Goal: Transaction & Acquisition: Purchase product/service

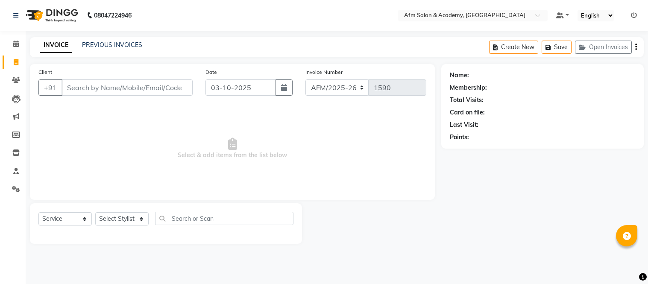
select select "service"
click at [13, 81] on icon at bounding box center [16, 80] width 8 height 6
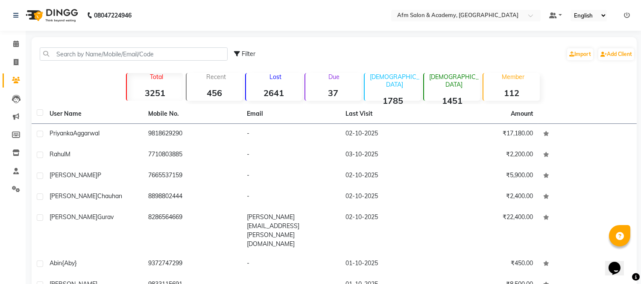
click at [517, 79] on p "Member" at bounding box center [513, 77] width 53 height 8
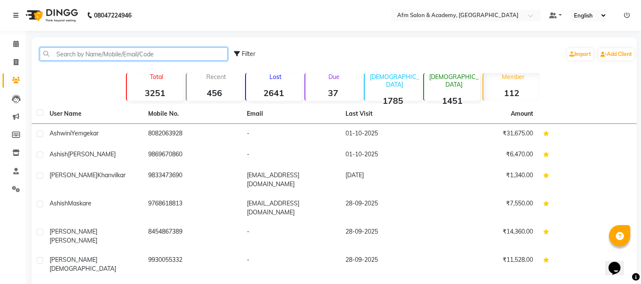
click at [139, 52] on input "text" at bounding box center [134, 53] width 188 height 13
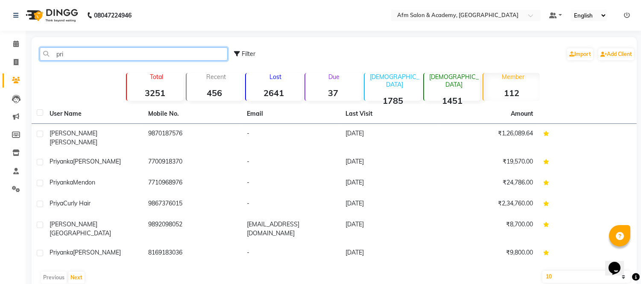
click at [112, 54] on input "pri" at bounding box center [134, 53] width 188 height 13
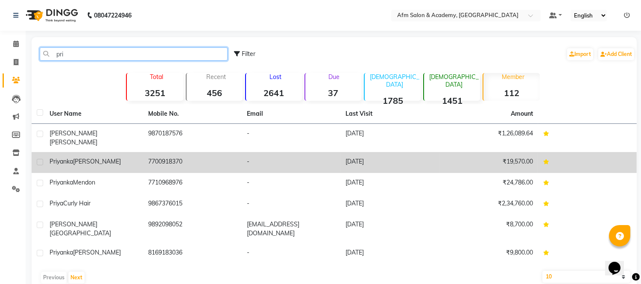
type input "pri"
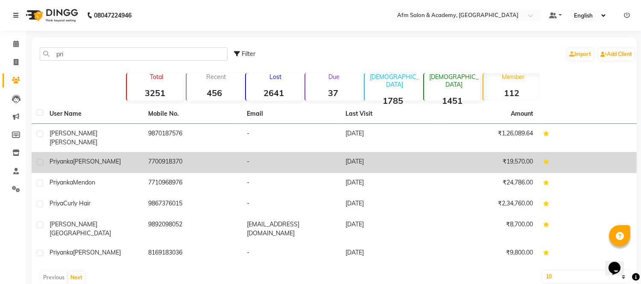
click at [130, 157] on div "[PERSON_NAME]" at bounding box center [94, 161] width 88 height 9
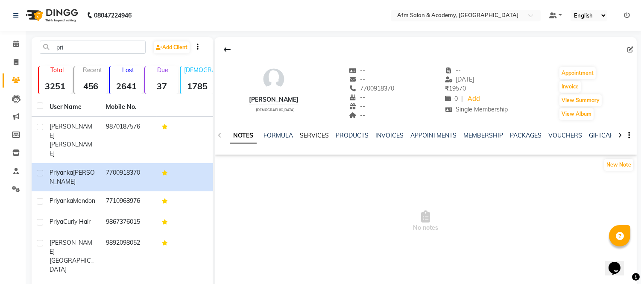
click at [309, 134] on link "SERVICES" at bounding box center [314, 136] width 29 height 8
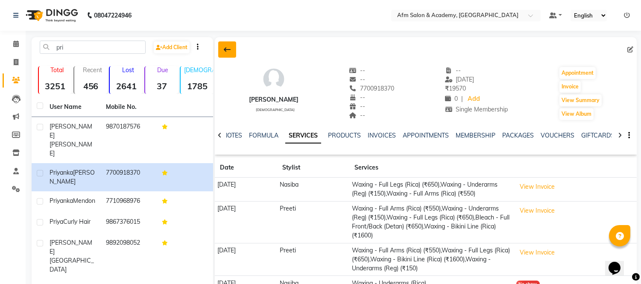
click at [222, 48] on button at bounding box center [227, 49] width 18 height 16
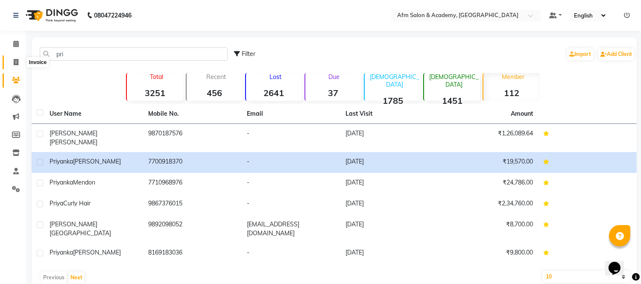
click at [14, 63] on icon at bounding box center [16, 62] width 5 height 6
select select "service"
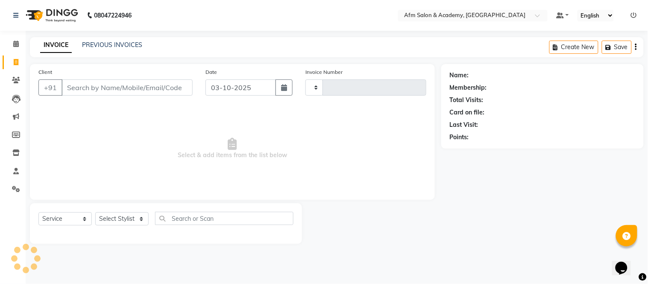
type input "1590"
select select "3437"
click at [16, 74] on link "Clients" at bounding box center [13, 80] width 20 height 14
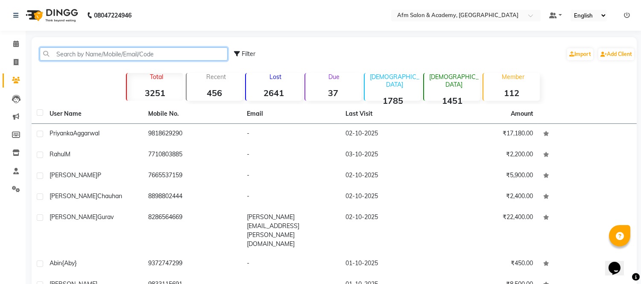
click at [82, 50] on input "text" at bounding box center [134, 53] width 188 height 13
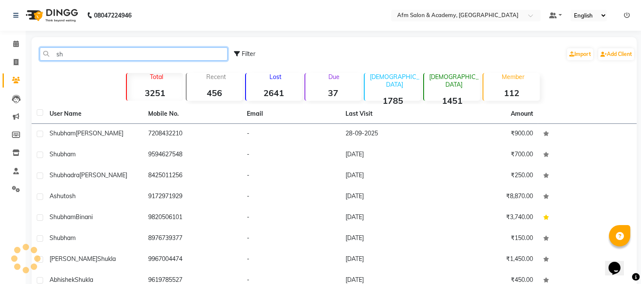
type input "s"
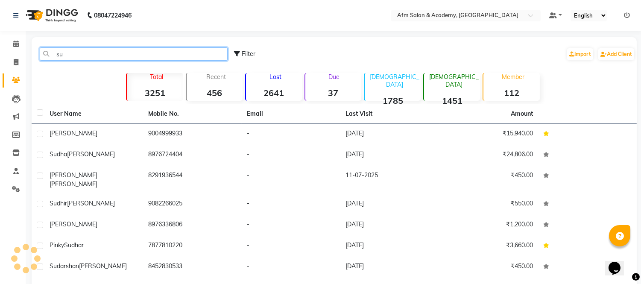
type input "s"
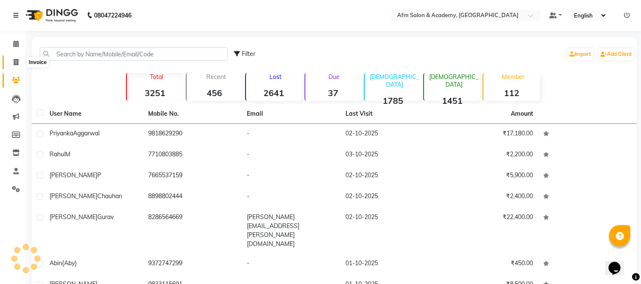
click at [14, 65] on icon at bounding box center [16, 62] width 5 height 6
select select "service"
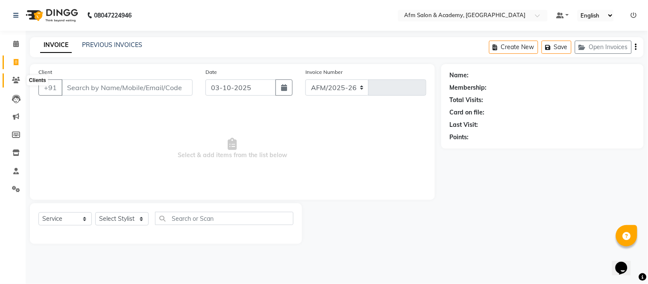
select select "3437"
type input "1590"
click at [14, 80] on icon at bounding box center [16, 80] width 8 height 6
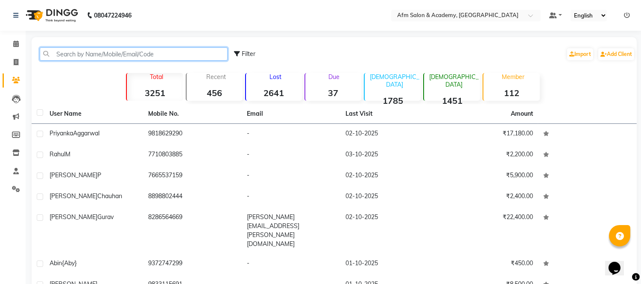
click at [79, 50] on input "text" at bounding box center [134, 53] width 188 height 13
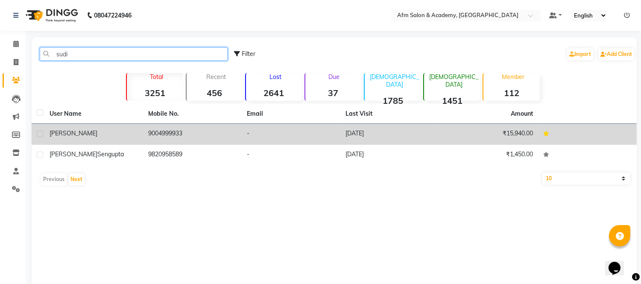
type input "sudi"
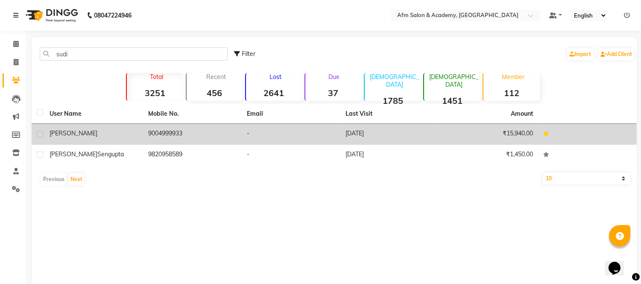
click at [74, 124] on td "[PERSON_NAME]" at bounding box center [93, 134] width 99 height 21
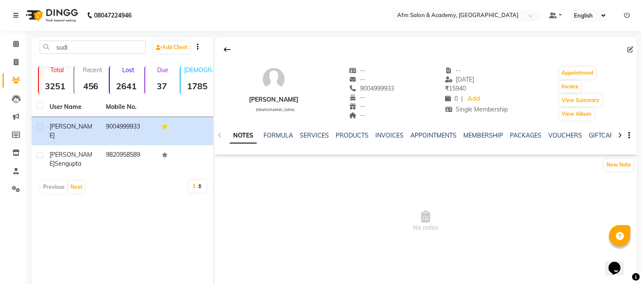
click at [311, 141] on div "NOTES FORMULA SERVICES PRODUCTS INVOICES APPOINTMENTS MEMBERSHIP PACKAGES VOUCH…" at bounding box center [415, 139] width 371 height 16
click at [310, 137] on link "SERVICES" at bounding box center [314, 136] width 29 height 8
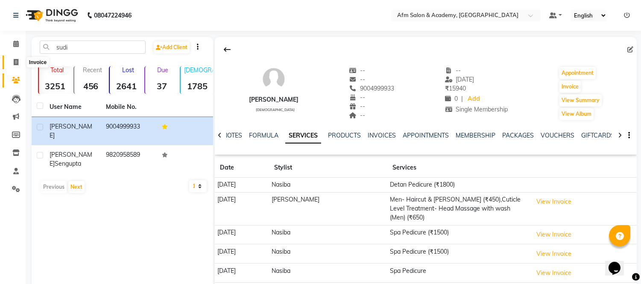
click at [15, 63] on icon at bounding box center [16, 62] width 5 height 6
select select "service"
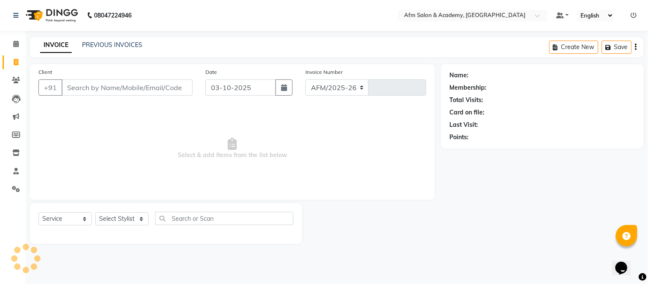
select select "3437"
type input "1590"
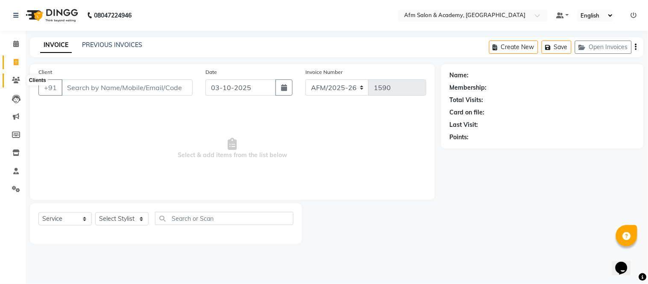
click at [15, 76] on span at bounding box center [16, 81] width 15 height 10
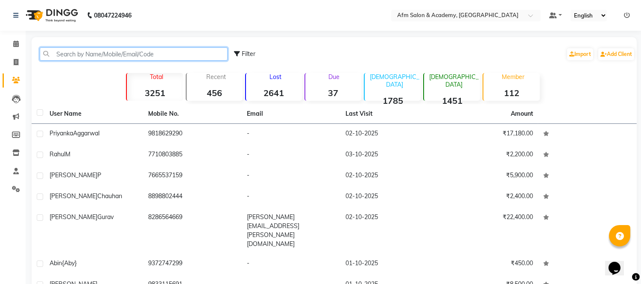
click at [84, 54] on input "text" at bounding box center [134, 53] width 188 height 13
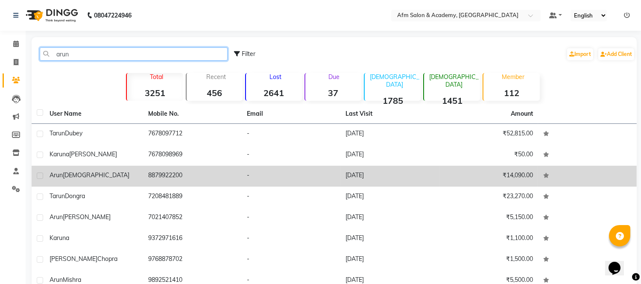
type input "arun"
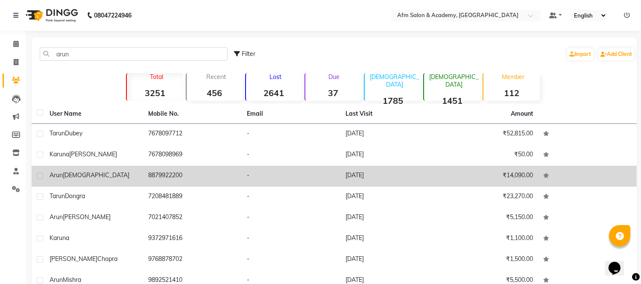
click at [99, 173] on div "[PERSON_NAME]" at bounding box center [94, 175] width 88 height 9
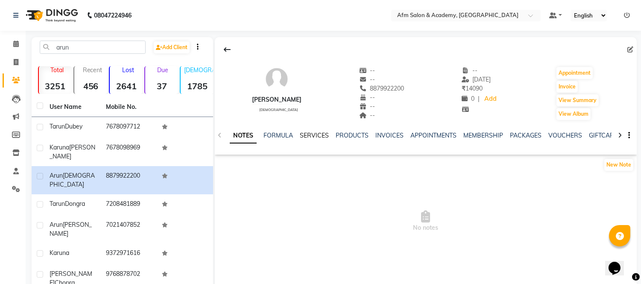
click at [314, 134] on link "SERVICES" at bounding box center [314, 136] width 29 height 8
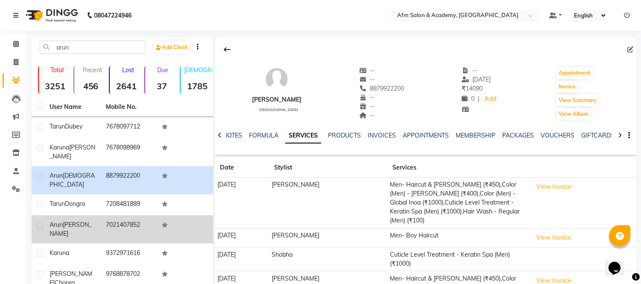
click at [131, 215] on td "7021407852" at bounding box center [129, 229] width 56 height 28
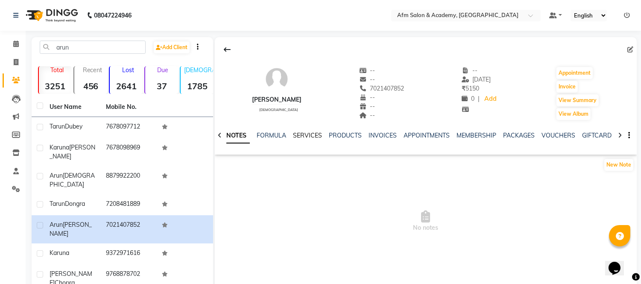
click at [310, 138] on link "SERVICES" at bounding box center [307, 136] width 29 height 8
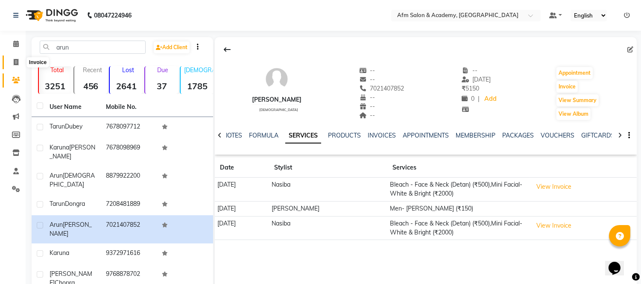
click at [15, 65] on icon at bounding box center [16, 62] width 5 height 6
select select "service"
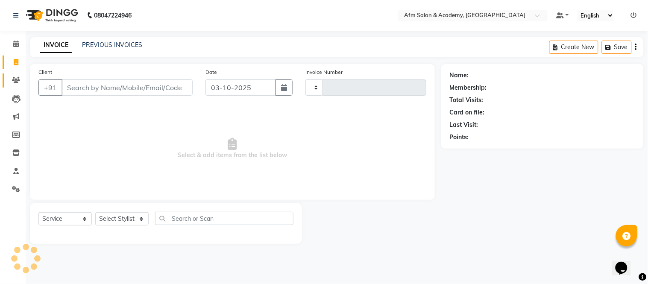
type input "1591"
select select "3437"
click at [16, 78] on icon at bounding box center [16, 80] width 8 height 6
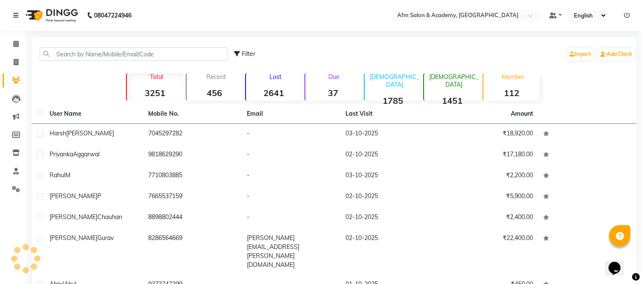
click at [513, 92] on strong "112" at bounding box center [511, 93] width 56 height 11
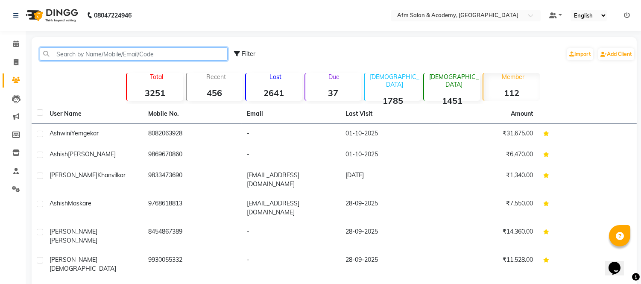
click at [63, 56] on input "text" at bounding box center [134, 53] width 188 height 13
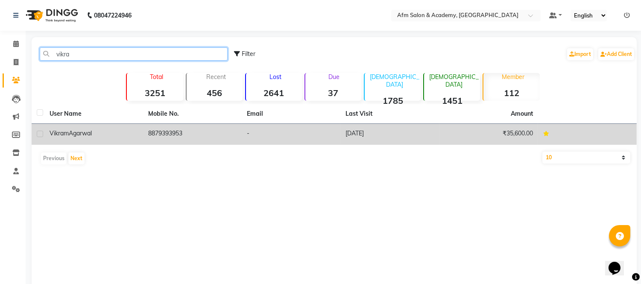
type input "vikra"
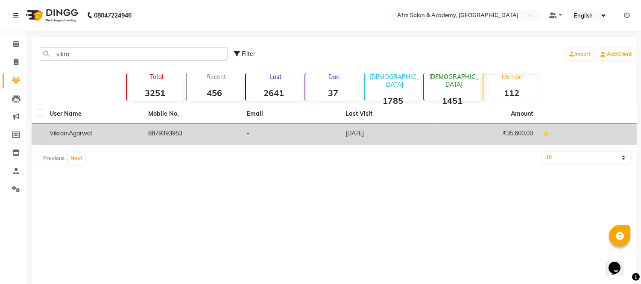
click at [85, 132] on span "Agarwal" at bounding box center [80, 133] width 23 height 8
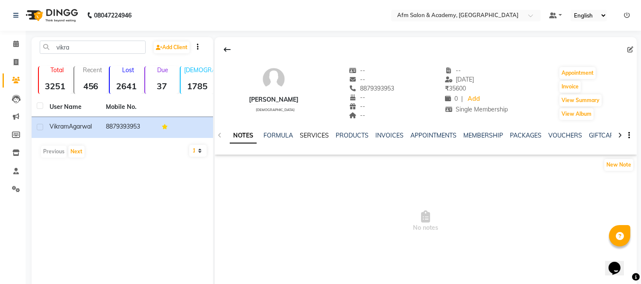
click at [312, 136] on link "SERVICES" at bounding box center [314, 136] width 29 height 8
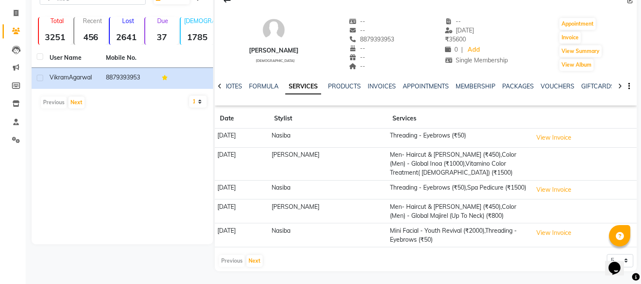
scroll to position [53, 0]
click at [254, 263] on button "Next" at bounding box center [254, 261] width 16 height 12
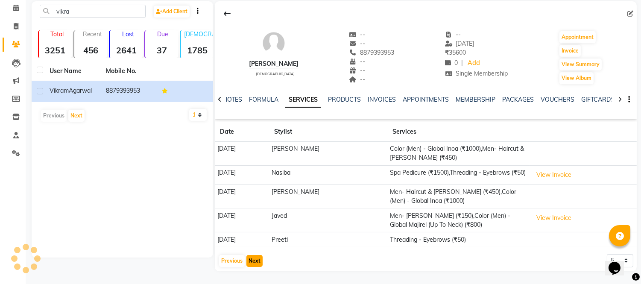
scroll to position [40, 0]
click at [239, 259] on button "Previous" at bounding box center [232, 261] width 26 height 12
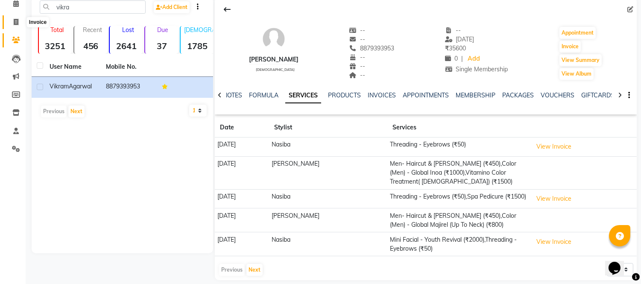
click at [14, 20] on icon at bounding box center [16, 22] width 5 height 6
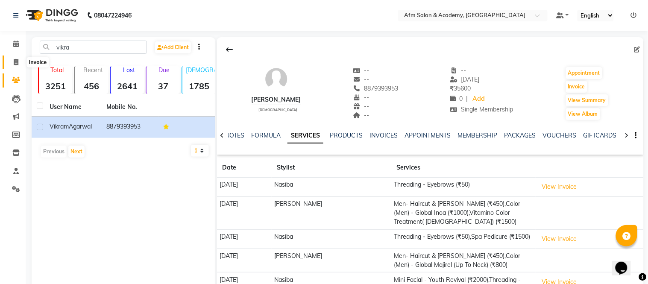
select select "service"
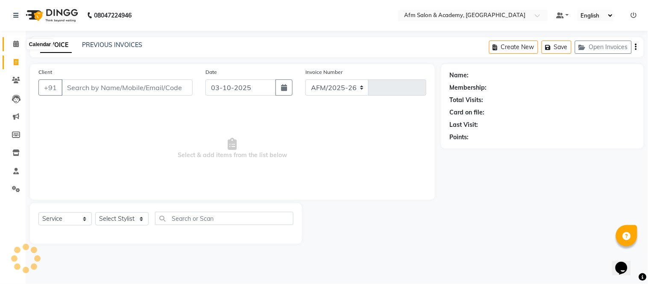
select select "3437"
type input "1591"
click at [14, 79] on icon at bounding box center [16, 80] width 8 height 6
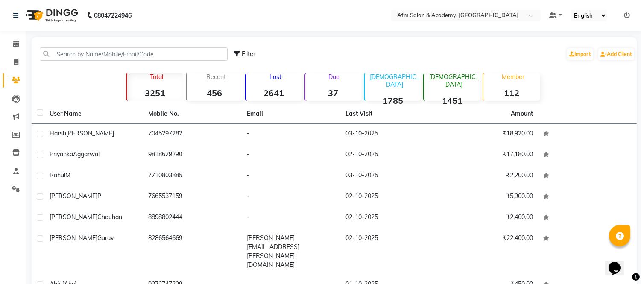
click at [293, 85] on div "Lost 2641" at bounding box center [273, 87] width 57 height 28
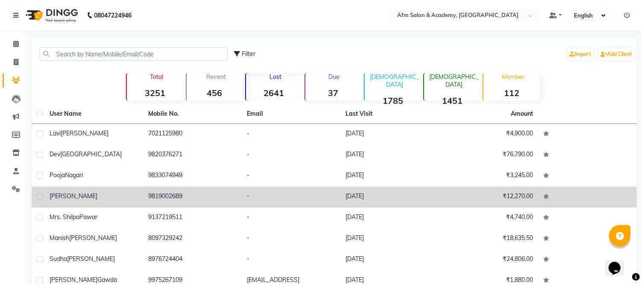
click at [338, 197] on td "-" at bounding box center [291, 197] width 99 height 21
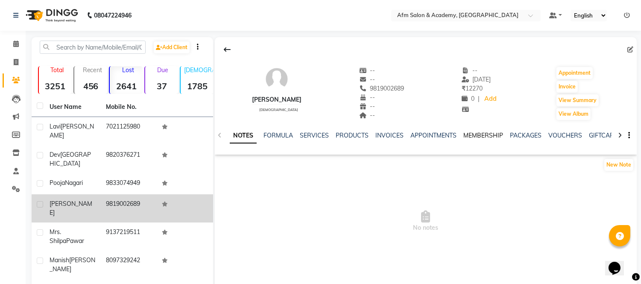
click at [470, 134] on link "MEMBERSHIP" at bounding box center [483, 136] width 40 height 8
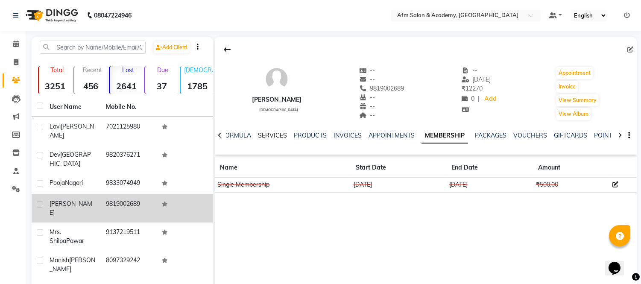
click at [265, 135] on link "SERVICES" at bounding box center [272, 136] width 29 height 8
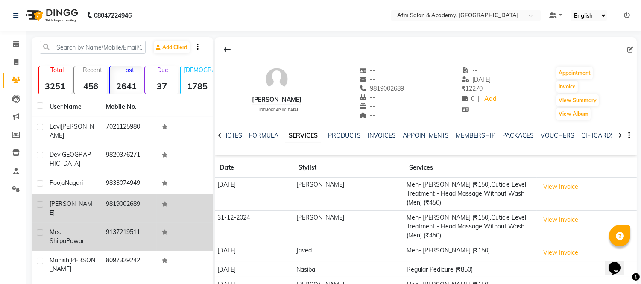
click at [91, 228] on div "[PERSON_NAME]" at bounding box center [73, 237] width 46 height 18
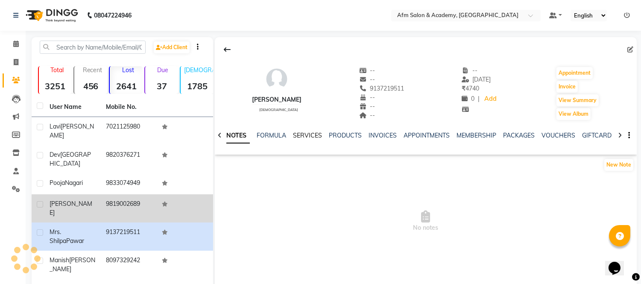
click at [308, 137] on link "SERVICES" at bounding box center [307, 136] width 29 height 8
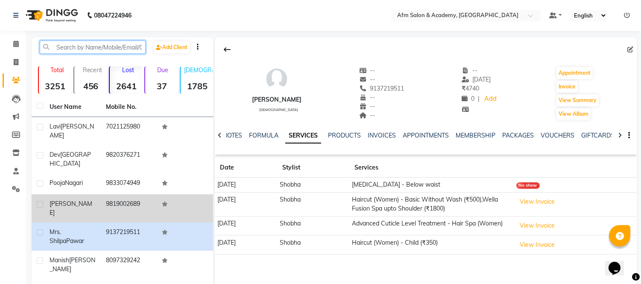
click at [110, 50] on input "text" at bounding box center [93, 47] width 106 height 13
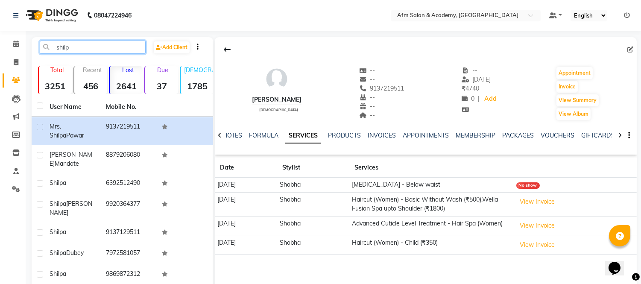
click at [90, 47] on input "shilp" at bounding box center [93, 47] width 106 height 13
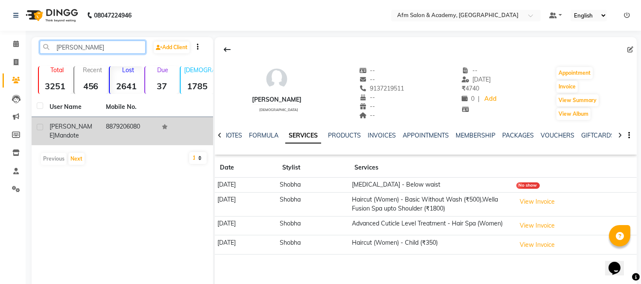
type input "[PERSON_NAME]"
click at [93, 124] on div "[PERSON_NAME] Mandote" at bounding box center [73, 131] width 46 height 18
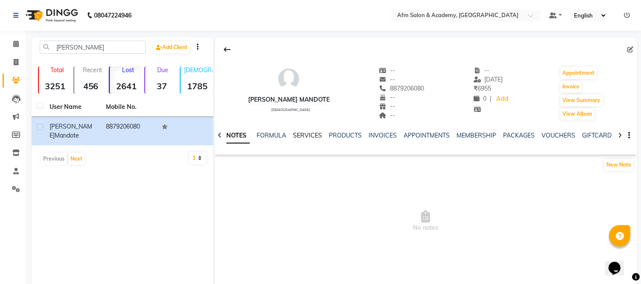
click at [308, 135] on link "SERVICES" at bounding box center [307, 136] width 29 height 8
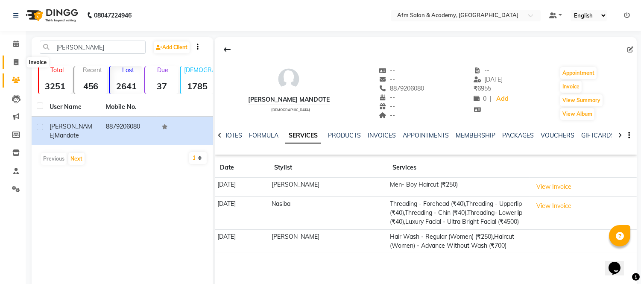
click at [10, 60] on span at bounding box center [16, 63] width 15 height 10
select select "service"
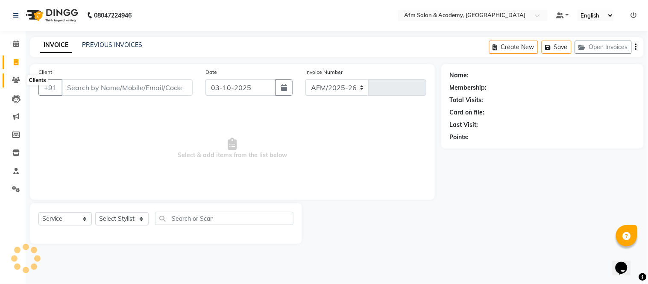
select select "3437"
type input "1591"
click at [14, 79] on icon at bounding box center [16, 80] width 8 height 6
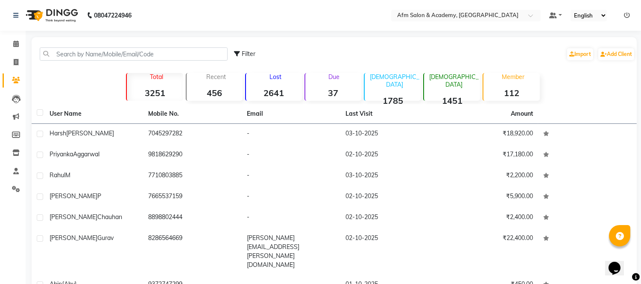
click at [446, 86] on div "[DEMOGRAPHIC_DATA] 1451" at bounding box center [451, 87] width 57 height 28
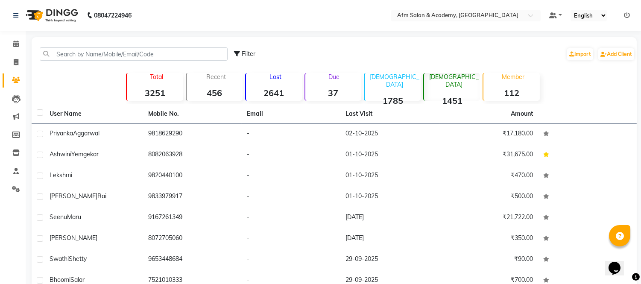
click at [455, 95] on strong "1451" at bounding box center [452, 100] width 56 height 11
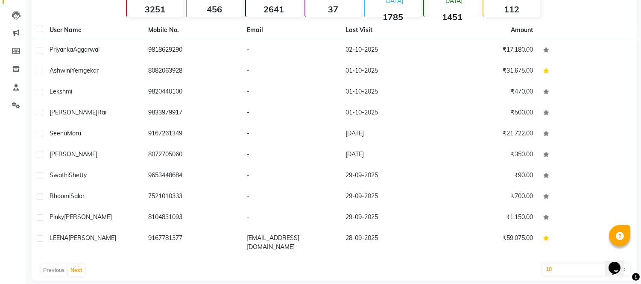
scroll to position [85, 0]
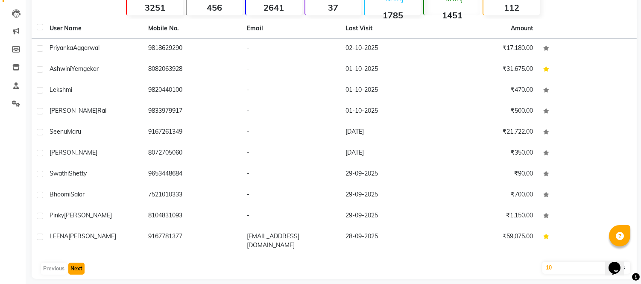
click at [74, 263] on button "Next" at bounding box center [76, 269] width 16 height 12
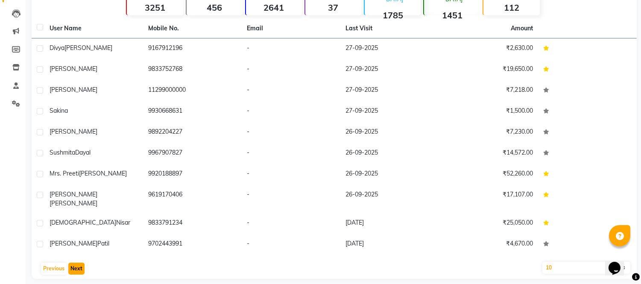
click at [74, 263] on button "Next" at bounding box center [76, 269] width 16 height 12
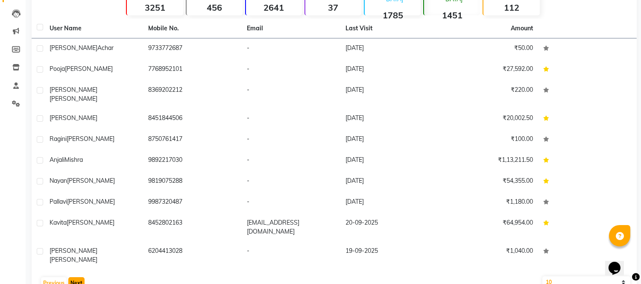
click at [74, 277] on button "Next" at bounding box center [76, 283] width 16 height 12
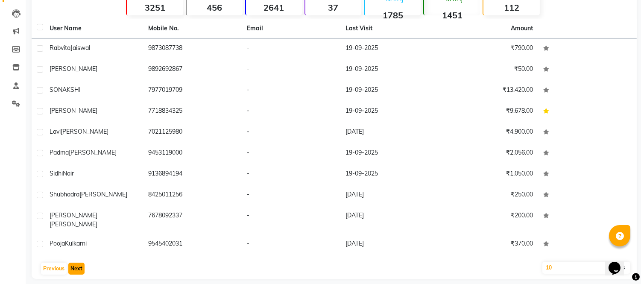
click at [74, 263] on button "Next" at bounding box center [76, 269] width 16 height 12
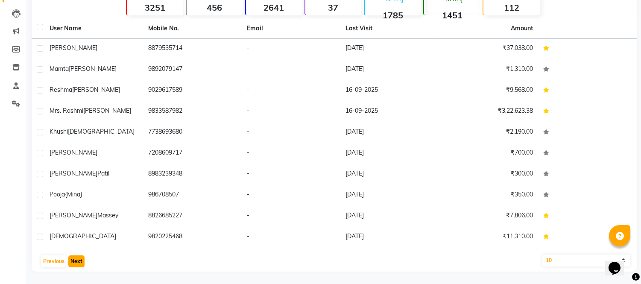
click at [74, 261] on button "Next" at bounding box center [76, 261] width 16 height 12
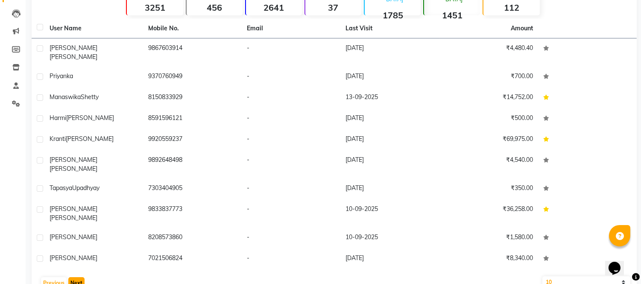
click at [74, 277] on button "Next" at bounding box center [76, 283] width 16 height 12
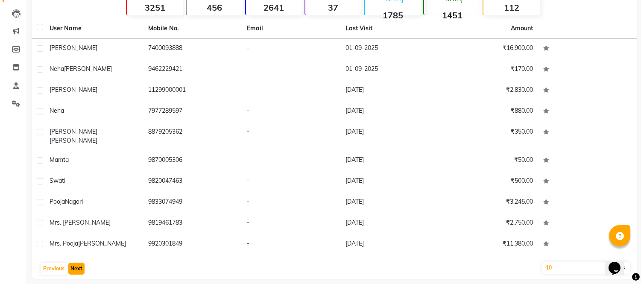
click at [74, 263] on button "Next" at bounding box center [76, 269] width 16 height 12
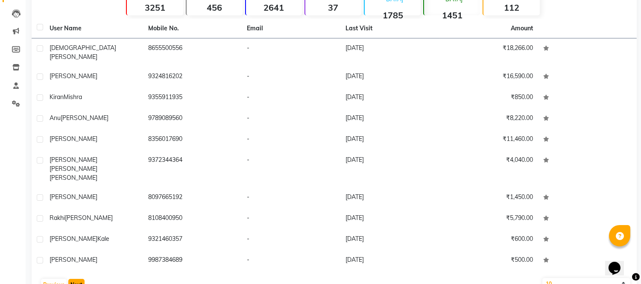
click at [74, 279] on button "Next" at bounding box center [76, 285] width 16 height 12
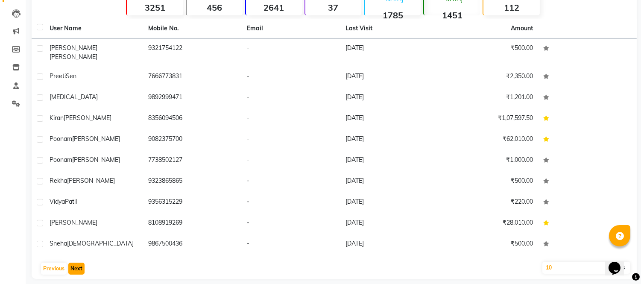
click at [74, 263] on button "Next" at bounding box center [76, 269] width 16 height 12
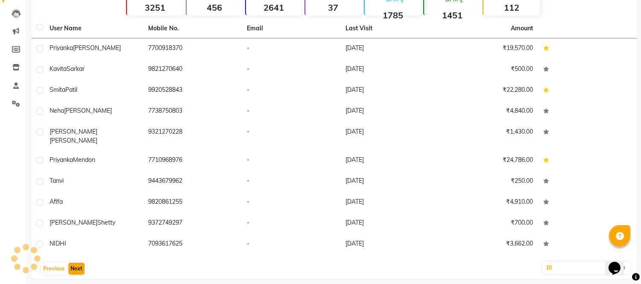
click at [74, 263] on button "Next" at bounding box center [76, 269] width 16 height 12
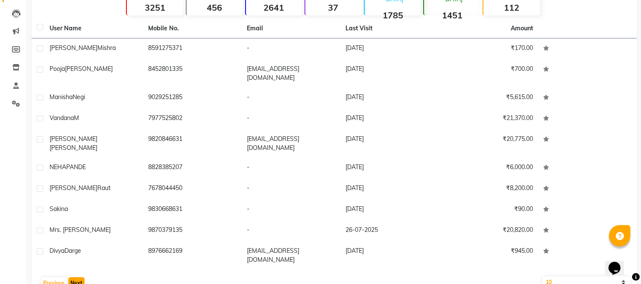
click at [74, 277] on button "Next" at bounding box center [76, 283] width 16 height 12
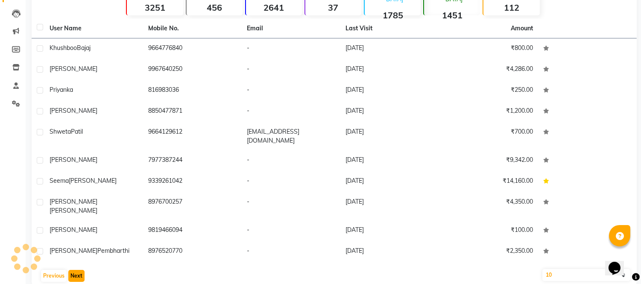
click at [74, 270] on button "Next" at bounding box center [76, 276] width 16 height 12
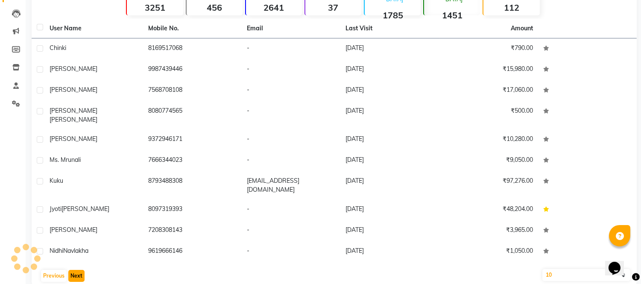
click at [74, 270] on button "Next" at bounding box center [76, 276] width 16 height 12
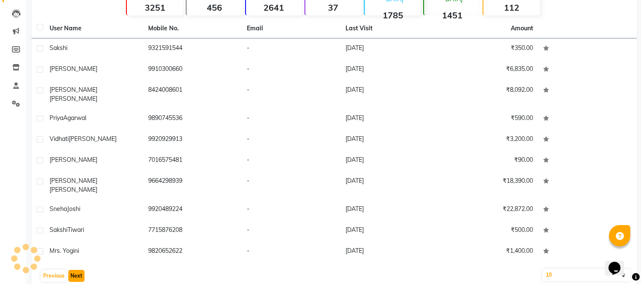
click at [74, 270] on button "Next" at bounding box center [76, 276] width 16 height 12
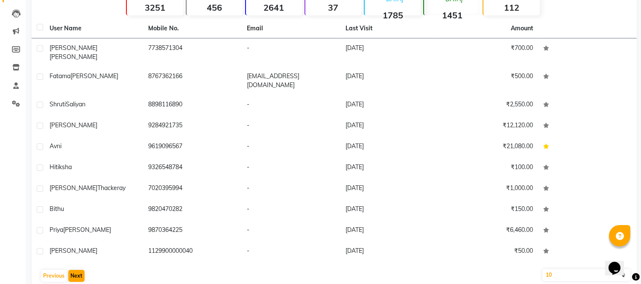
click at [74, 269] on div "Previous Next" at bounding box center [334, 276] width 598 height 14
click at [74, 270] on button "Next" at bounding box center [76, 276] width 16 height 12
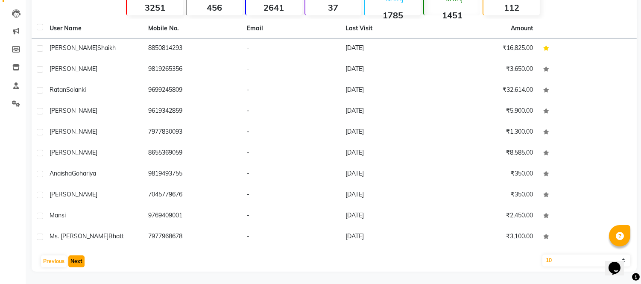
click at [73, 262] on button "Next" at bounding box center [76, 261] width 16 height 12
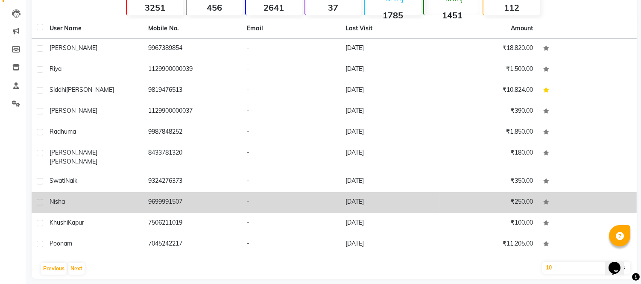
click at [123, 192] on td "Nisha" at bounding box center [93, 202] width 99 height 21
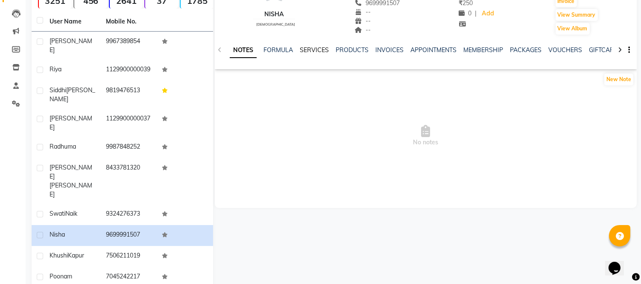
click at [309, 49] on link "SERVICES" at bounding box center [314, 50] width 29 height 8
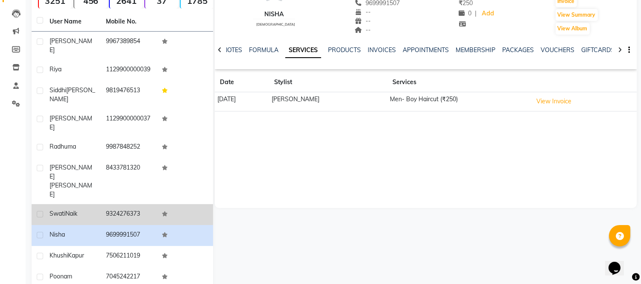
click at [155, 204] on td "9324276373" at bounding box center [129, 214] width 56 height 21
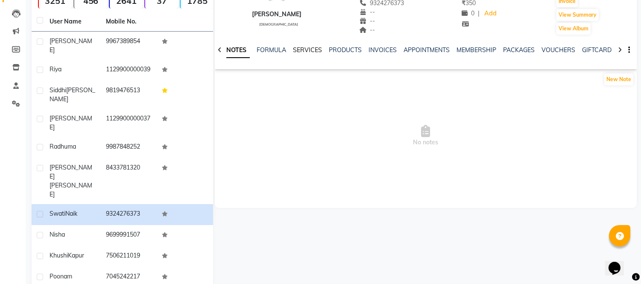
click at [303, 53] on link "SERVICES" at bounding box center [307, 50] width 29 height 8
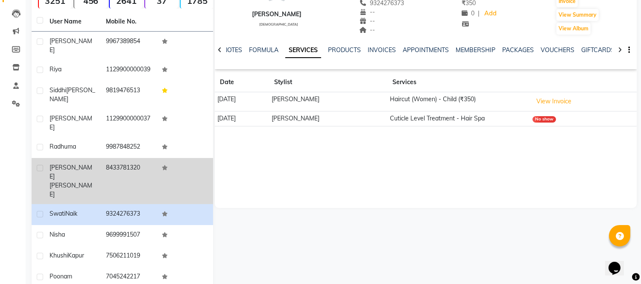
click at [105, 168] on td "8433781320" at bounding box center [129, 181] width 56 height 46
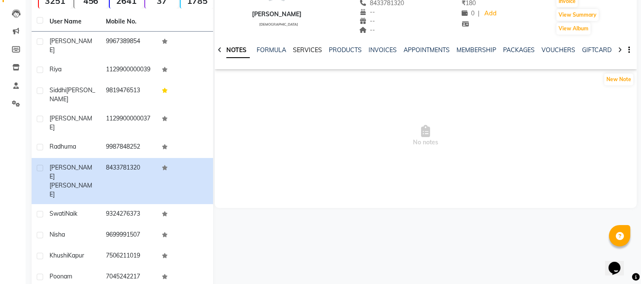
click at [305, 50] on link "SERVICES" at bounding box center [307, 50] width 29 height 8
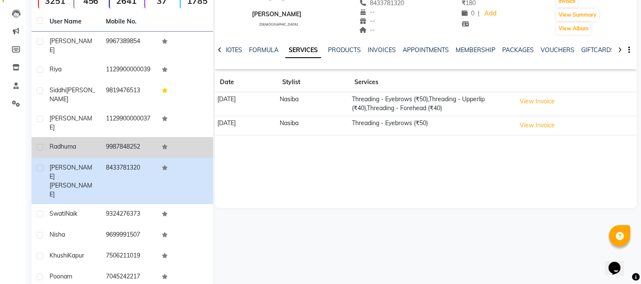
click at [78, 137] on td "Radhuma" at bounding box center [72, 147] width 56 height 21
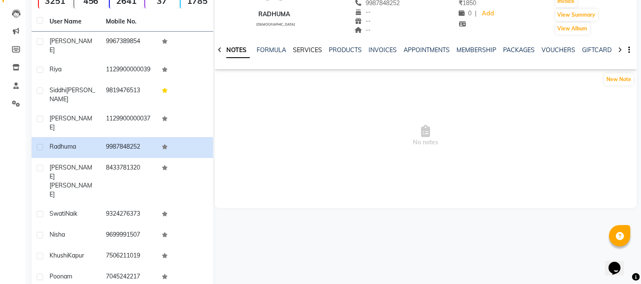
click at [308, 52] on link "SERVICES" at bounding box center [307, 50] width 29 height 8
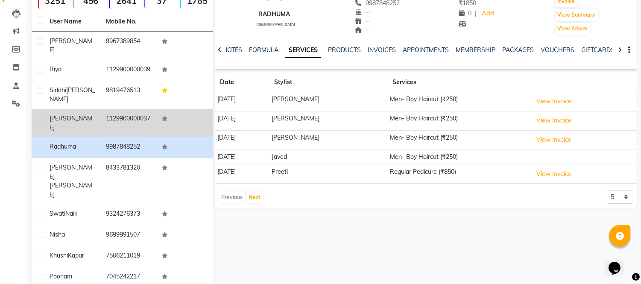
click at [56, 124] on td "[PERSON_NAME]" at bounding box center [72, 123] width 56 height 28
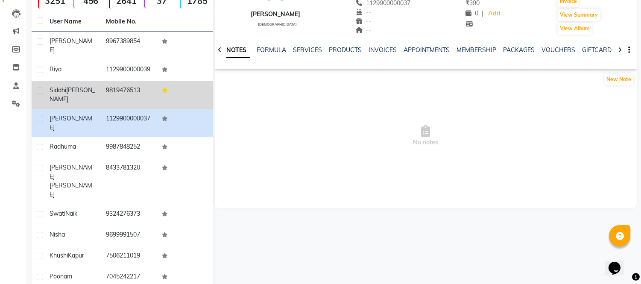
click at [65, 96] on td "[PERSON_NAME]" at bounding box center [72, 95] width 56 height 28
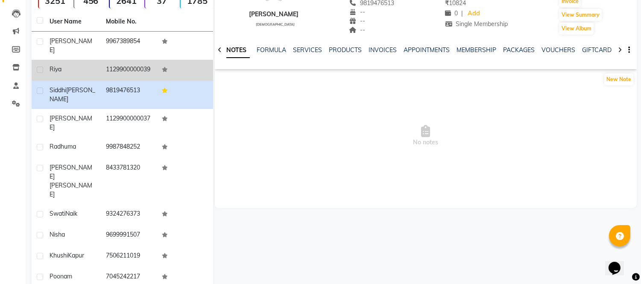
click at [102, 65] on td "1129900000039" at bounding box center [129, 70] width 56 height 21
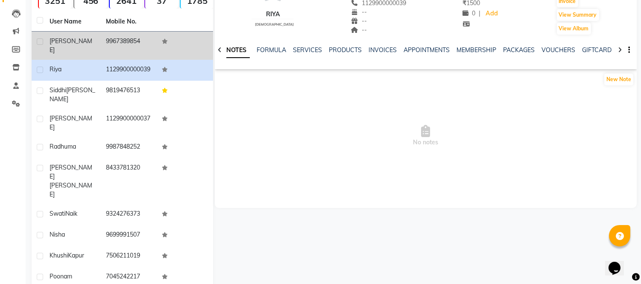
click at [148, 34] on td "9967389854" at bounding box center [129, 46] width 56 height 28
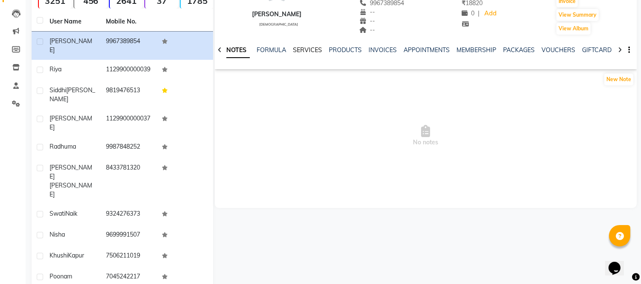
click at [303, 50] on link "SERVICES" at bounding box center [307, 50] width 29 height 8
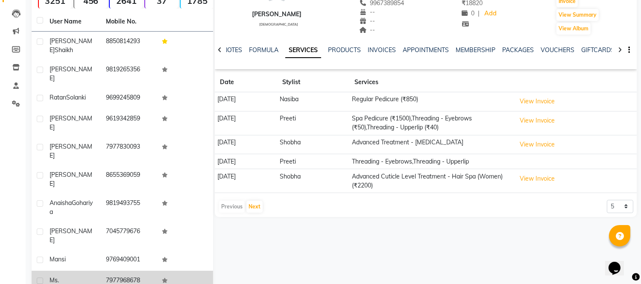
click at [108, 271] on td "7977968678" at bounding box center [129, 289] width 56 height 37
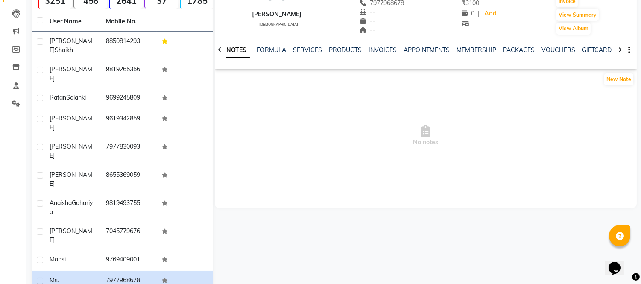
click at [308, 54] on div "SERVICES" at bounding box center [307, 50] width 29 height 9
click at [307, 51] on link "SERVICES" at bounding box center [307, 50] width 29 height 8
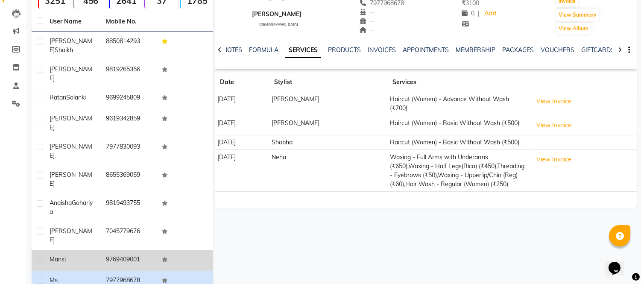
click at [94, 255] on div "Mansi" at bounding box center [73, 259] width 46 height 9
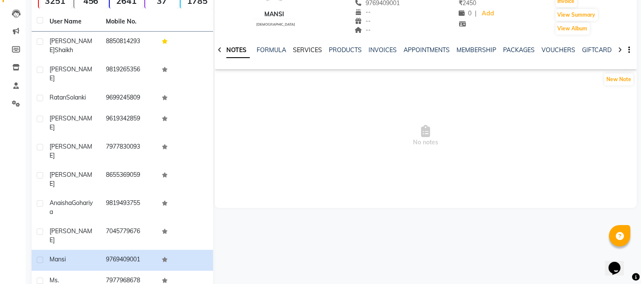
click at [299, 50] on link "SERVICES" at bounding box center [307, 50] width 29 height 8
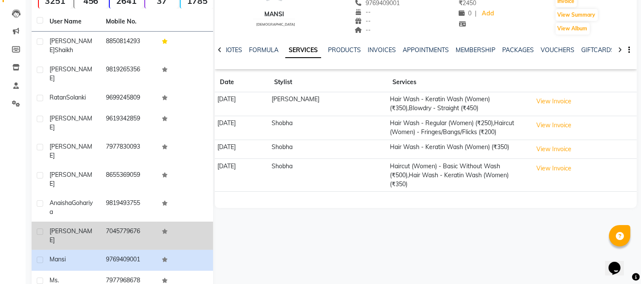
click at [73, 227] on span "[PERSON_NAME]" at bounding box center [71, 235] width 43 height 17
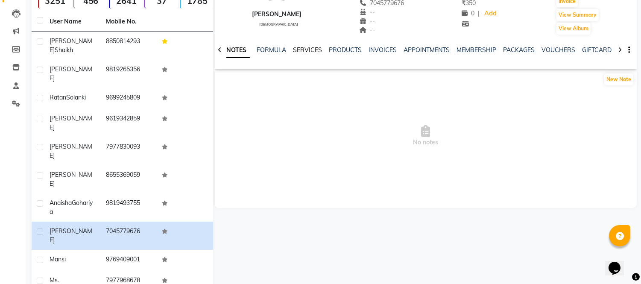
click at [310, 48] on link "SERVICES" at bounding box center [307, 50] width 29 height 8
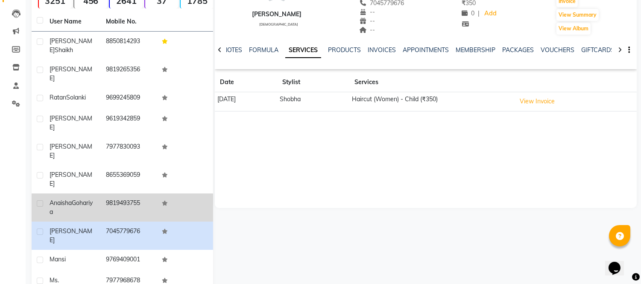
click at [144, 193] on td "9819493755" at bounding box center [129, 207] width 56 height 28
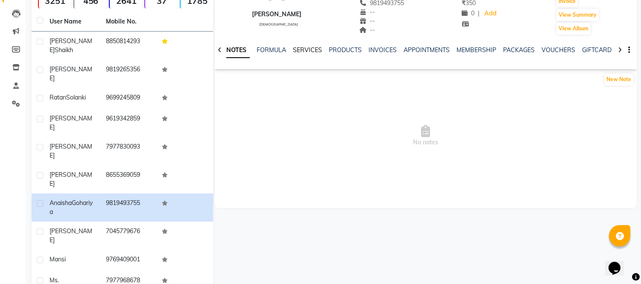
click at [308, 50] on link "SERVICES" at bounding box center [307, 50] width 29 height 8
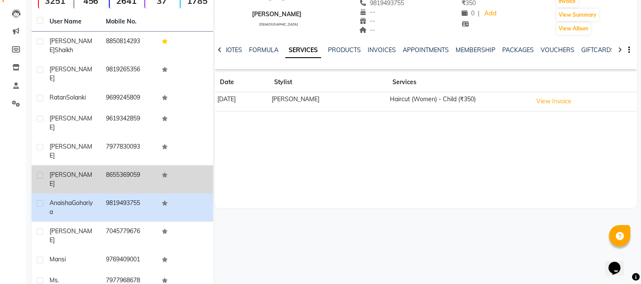
click at [96, 165] on td "[PERSON_NAME]" at bounding box center [72, 179] width 56 height 28
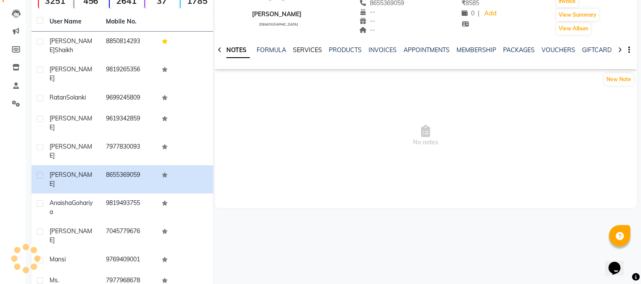
click at [301, 52] on link "SERVICES" at bounding box center [307, 50] width 29 height 8
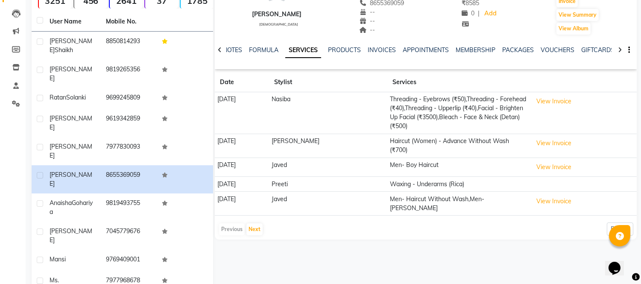
click at [301, 52] on link "SERVICES" at bounding box center [303, 50] width 36 height 15
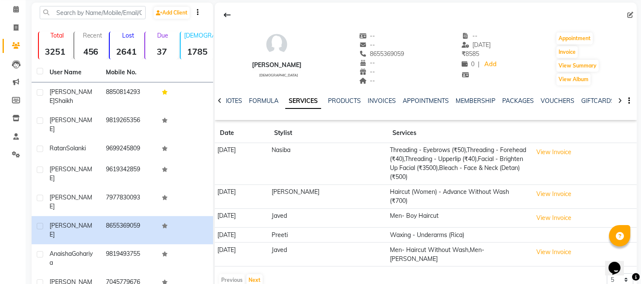
scroll to position [28, 0]
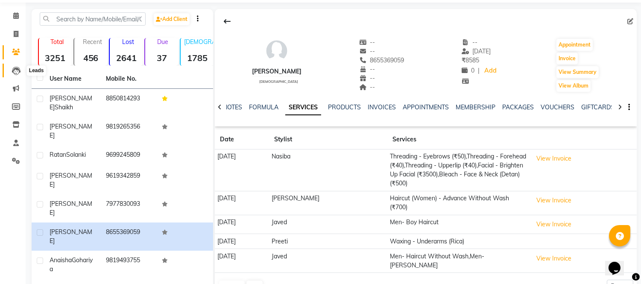
click at [13, 71] on icon at bounding box center [16, 71] width 9 height 9
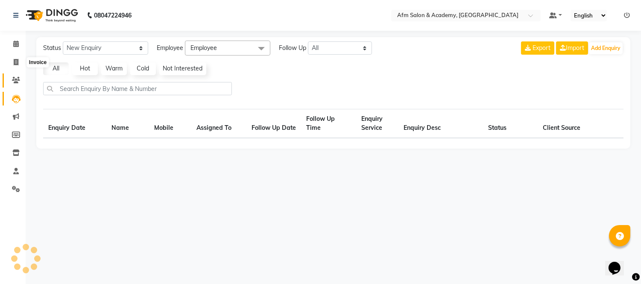
select select "10"
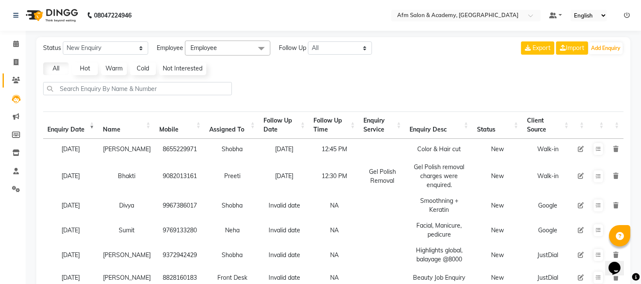
click at [15, 85] on link "Clients" at bounding box center [13, 80] width 20 height 14
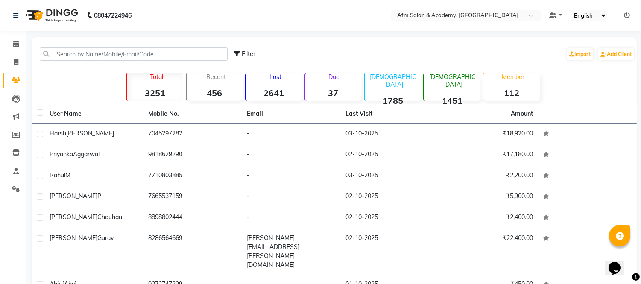
click at [280, 84] on div "Lost 2641" at bounding box center [273, 87] width 57 height 28
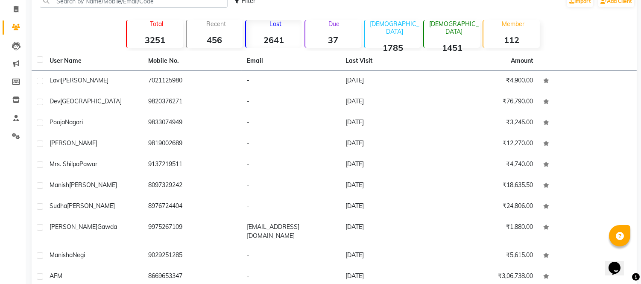
scroll to position [85, 0]
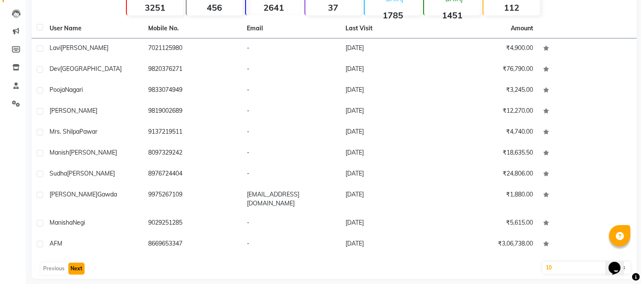
click at [79, 263] on button "Next" at bounding box center [76, 269] width 16 height 12
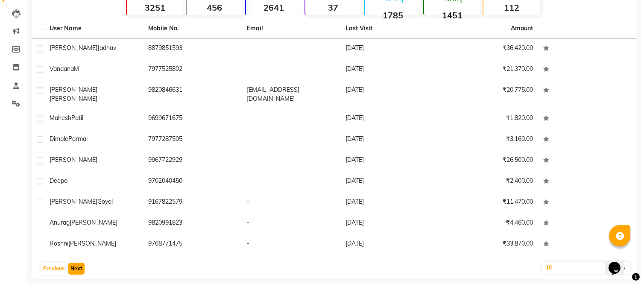
click at [79, 263] on button "Next" at bounding box center [76, 269] width 16 height 12
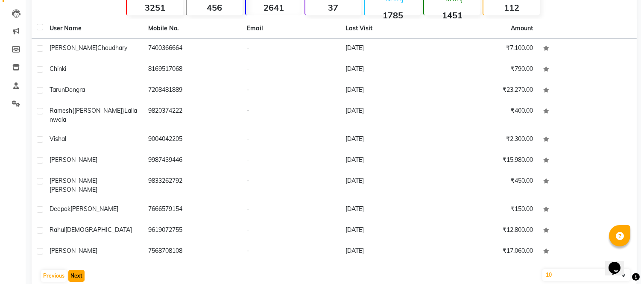
click at [79, 270] on button "Next" at bounding box center [76, 276] width 16 height 12
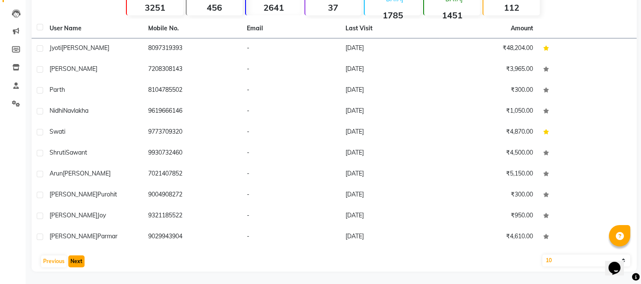
click at [79, 262] on button "Next" at bounding box center [76, 261] width 16 height 12
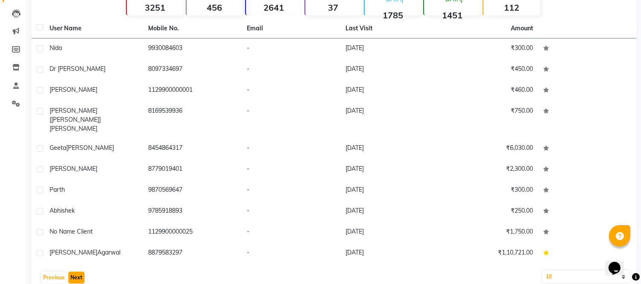
click at [79, 272] on button "Next" at bounding box center [76, 278] width 16 height 12
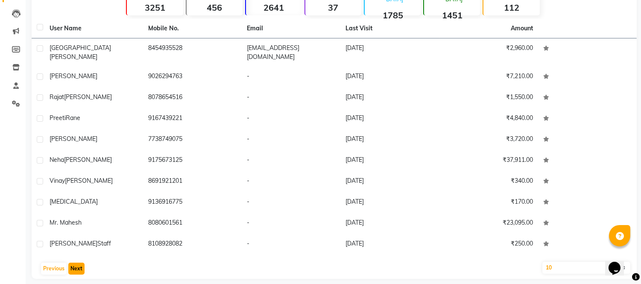
click at [79, 263] on button "Next" at bounding box center [76, 269] width 16 height 12
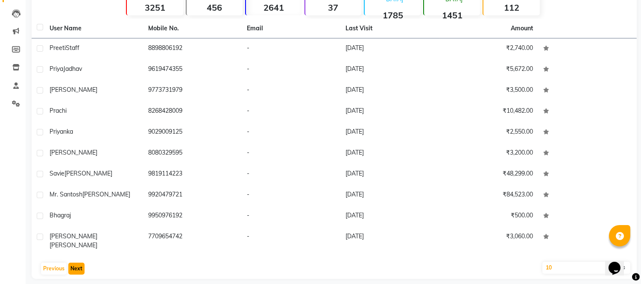
click at [79, 263] on button "Next" at bounding box center [76, 269] width 16 height 12
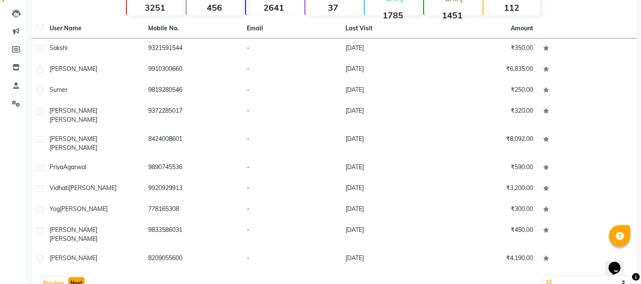
click at [79, 277] on button "Next" at bounding box center [76, 283] width 16 height 12
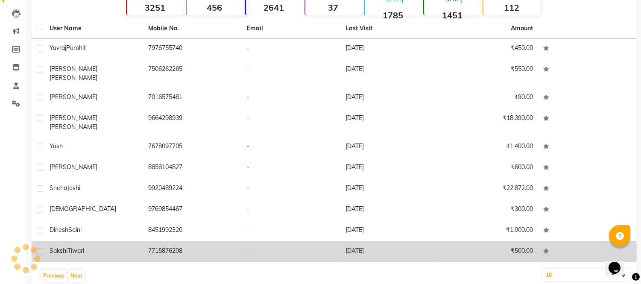
click at [91, 241] on td "[PERSON_NAME]" at bounding box center [93, 251] width 99 height 21
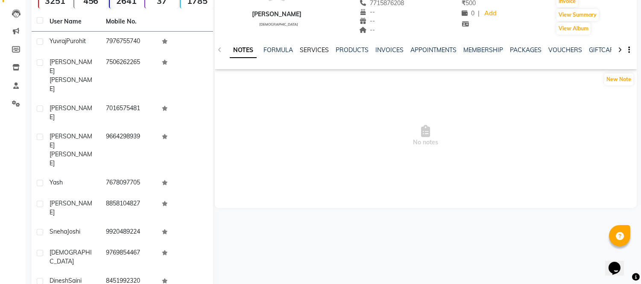
click at [313, 46] on link "SERVICES" at bounding box center [314, 50] width 29 height 8
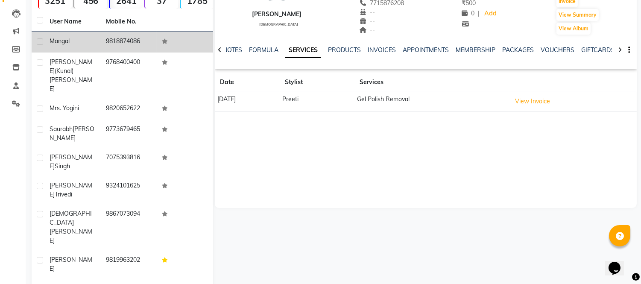
click at [101, 38] on td "9818874086" at bounding box center [129, 42] width 56 height 21
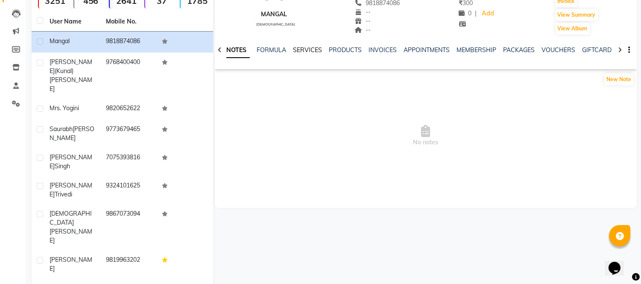
click at [310, 52] on link "SERVICES" at bounding box center [307, 50] width 29 height 8
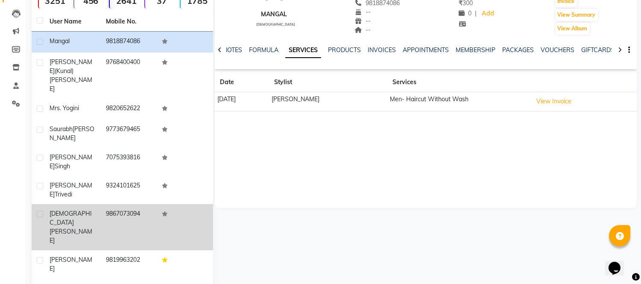
click at [99, 204] on td "[PERSON_NAME]" at bounding box center [72, 227] width 56 height 46
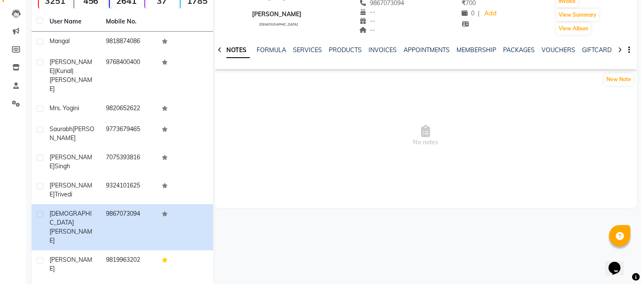
click at [301, 54] on div "SERVICES" at bounding box center [307, 50] width 29 height 9
click at [302, 52] on link "SERVICES" at bounding box center [307, 50] width 29 height 8
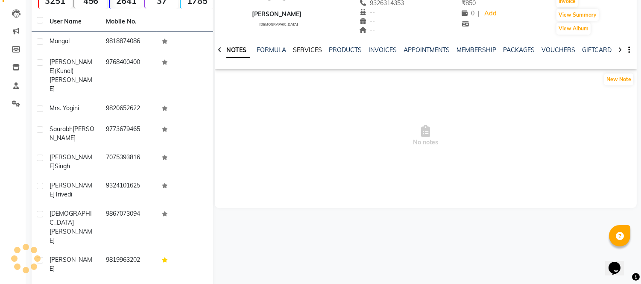
click at [301, 49] on link "SERVICES" at bounding box center [307, 50] width 29 height 8
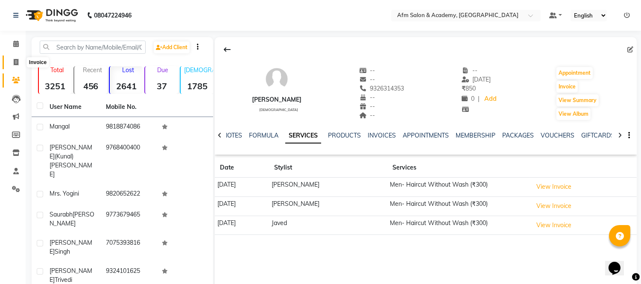
click at [15, 65] on icon at bounding box center [16, 62] width 5 height 6
select select "service"
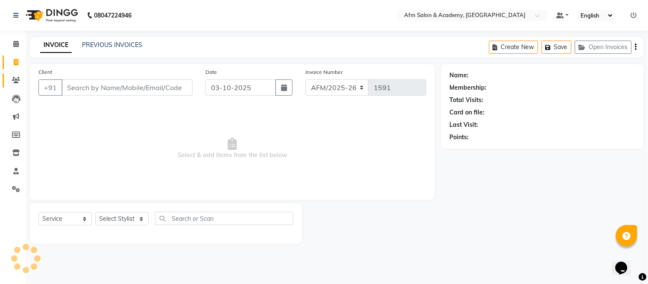
click at [14, 74] on link "Clients" at bounding box center [13, 80] width 20 height 14
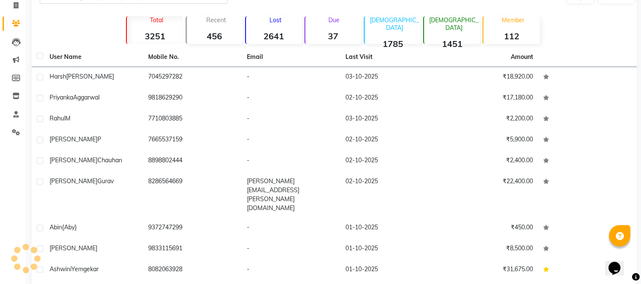
scroll to position [85, 0]
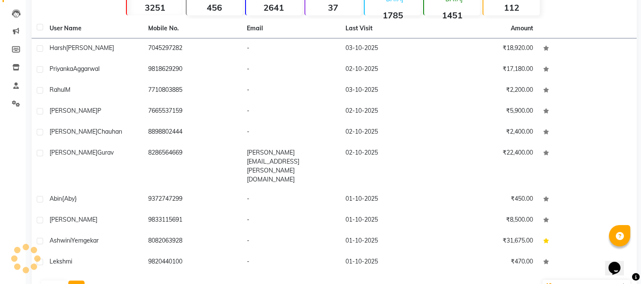
click at [77, 281] on button "Next" at bounding box center [76, 287] width 16 height 12
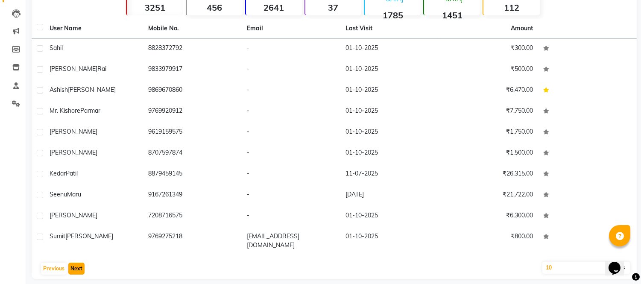
click at [77, 263] on button "Next" at bounding box center [76, 269] width 16 height 12
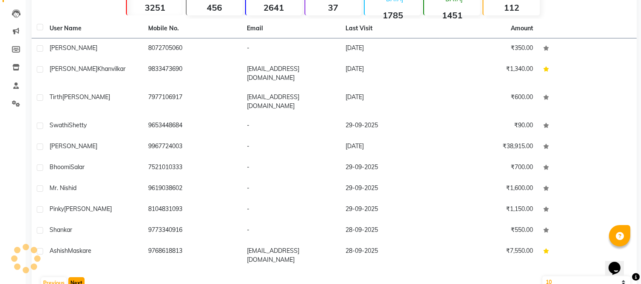
click at [76, 277] on button "Next" at bounding box center [76, 283] width 16 height 12
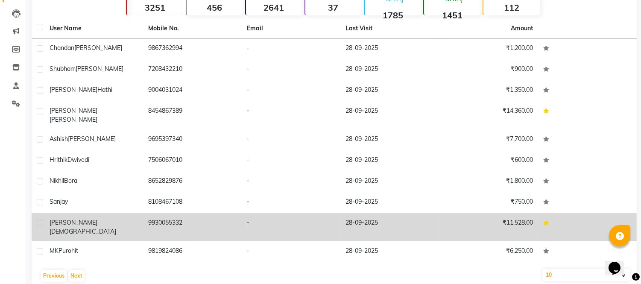
click at [96, 219] on div "[PERSON_NAME]" at bounding box center [94, 227] width 88 height 18
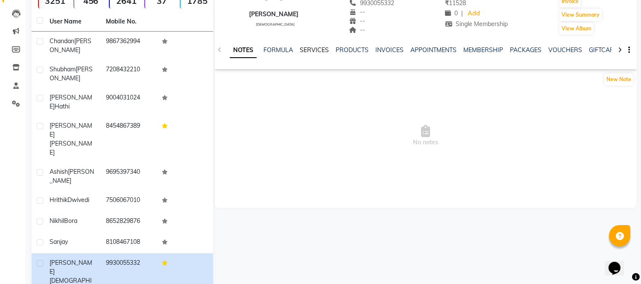
click at [310, 49] on link "SERVICES" at bounding box center [314, 50] width 29 height 8
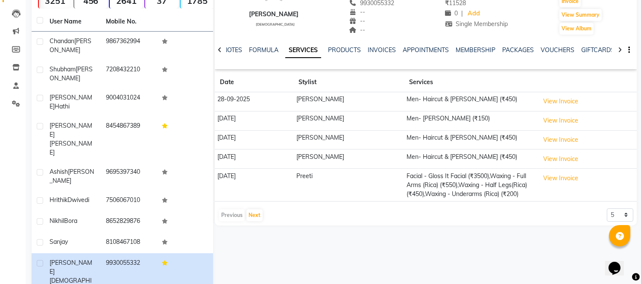
scroll to position [93, 0]
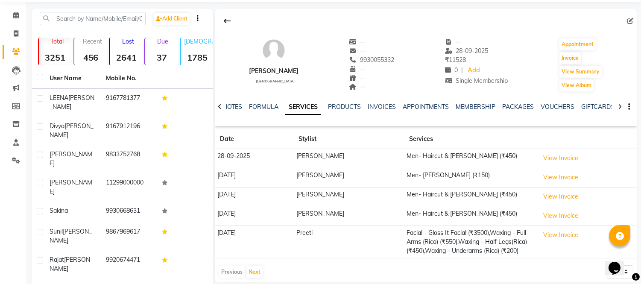
scroll to position [10, 0]
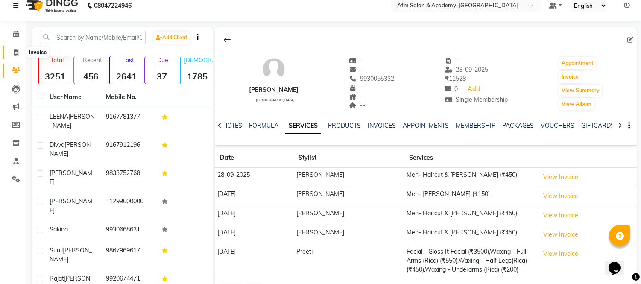
click at [16, 50] on icon at bounding box center [16, 52] width 5 height 6
select select "service"
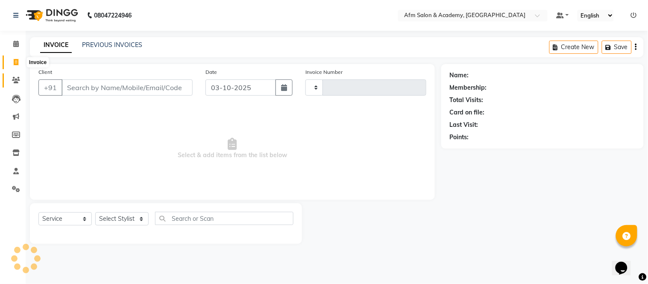
type input "1591"
select select "3437"
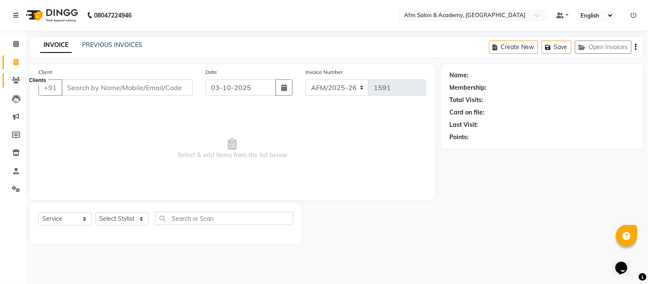
click at [16, 76] on span at bounding box center [16, 81] width 15 height 10
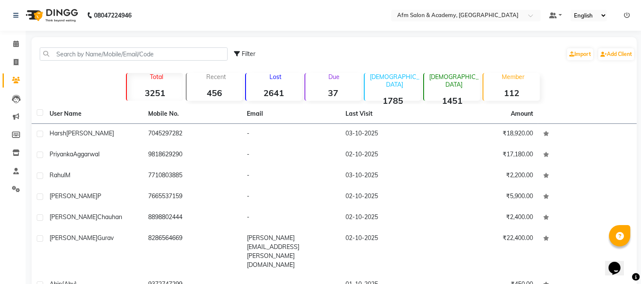
click at [281, 88] on strong "2641" at bounding box center [274, 93] width 56 height 11
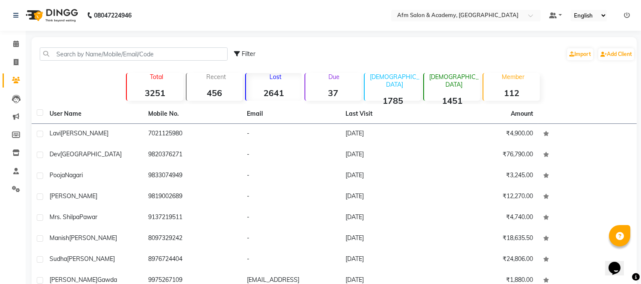
scroll to position [85, 0]
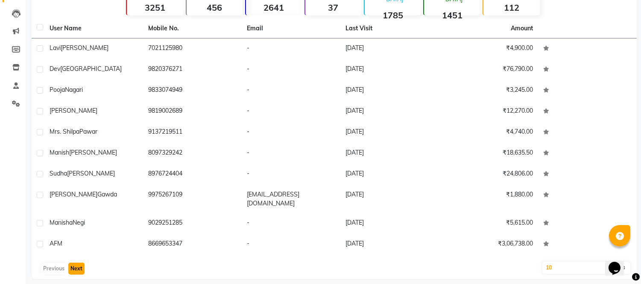
click at [79, 263] on button "Next" at bounding box center [76, 269] width 16 height 12
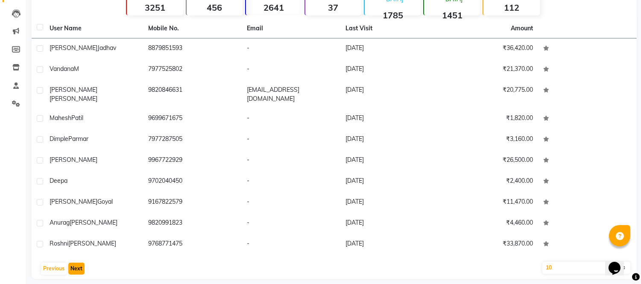
click at [79, 263] on button "Next" at bounding box center [76, 269] width 16 height 12
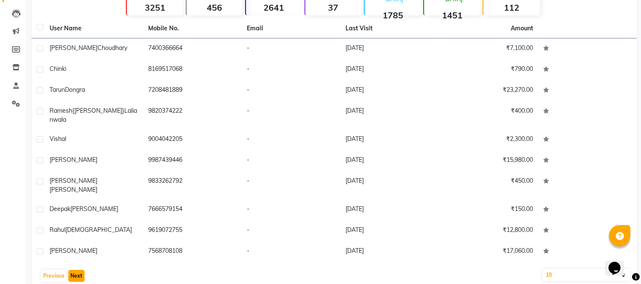
click at [79, 270] on button "Next" at bounding box center [76, 276] width 16 height 12
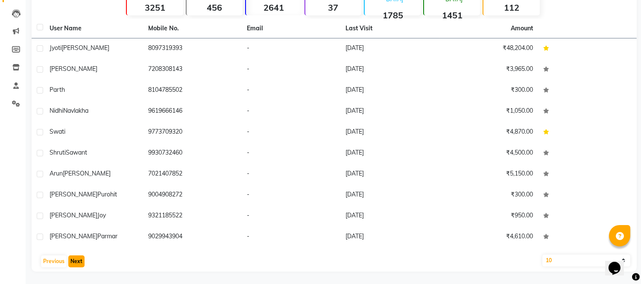
click at [79, 261] on button "Next" at bounding box center [76, 261] width 16 height 12
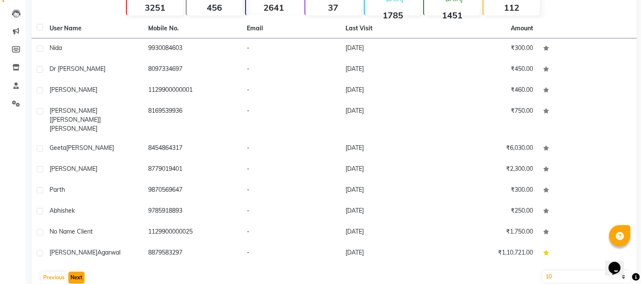
click at [79, 272] on button "Next" at bounding box center [76, 278] width 16 height 12
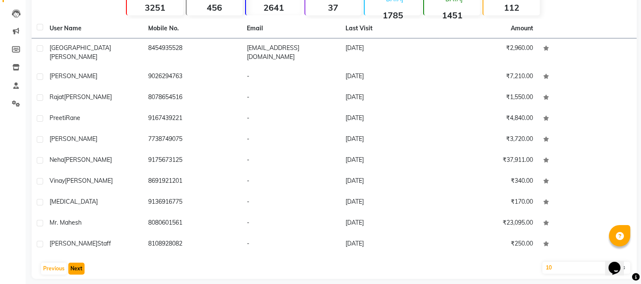
click at [79, 263] on button "Next" at bounding box center [76, 269] width 16 height 12
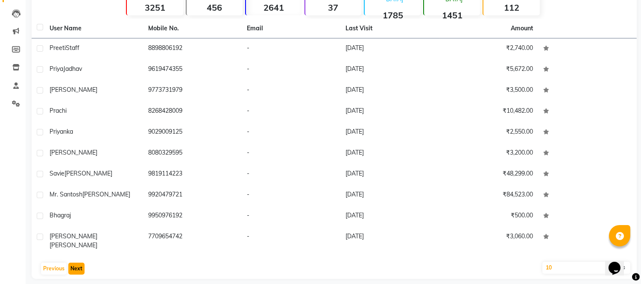
click at [79, 263] on button "Next" at bounding box center [76, 269] width 16 height 12
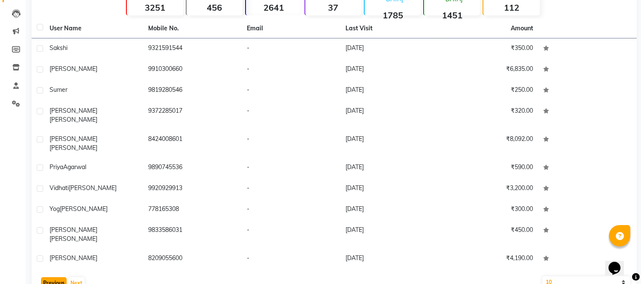
click at [50, 277] on button "Previous" at bounding box center [54, 283] width 26 height 12
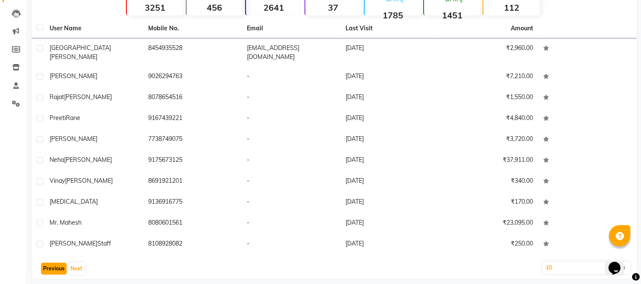
click at [50, 263] on button "Previous" at bounding box center [54, 269] width 26 height 12
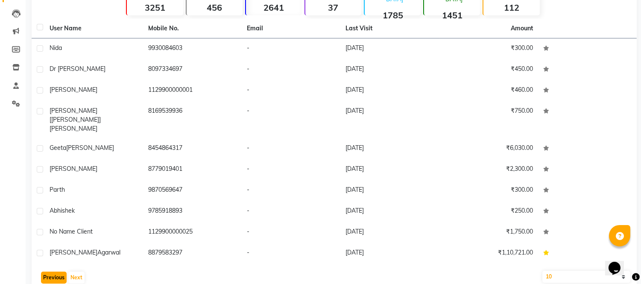
click at [50, 272] on button "Previous" at bounding box center [54, 278] width 26 height 12
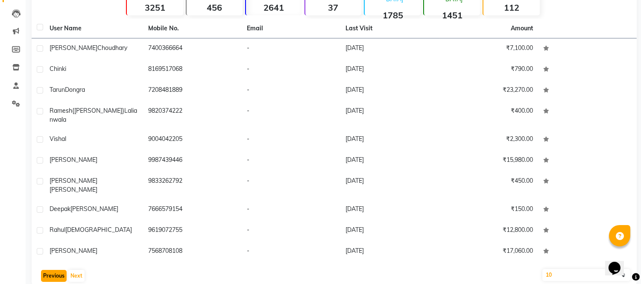
click at [50, 270] on button "Previous" at bounding box center [54, 276] width 26 height 12
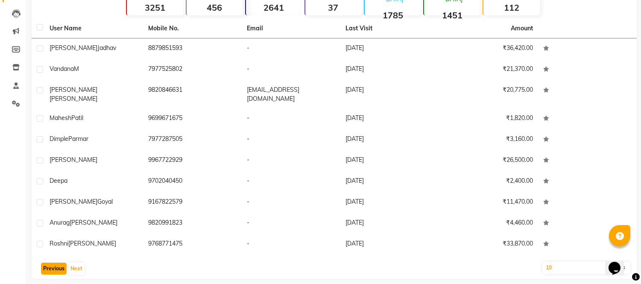
click at [50, 263] on button "Previous" at bounding box center [54, 269] width 26 height 12
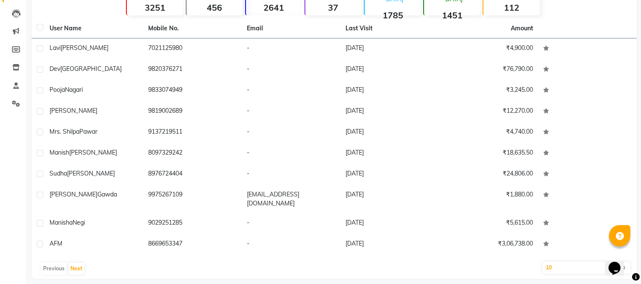
click at [50, 262] on div "Previous Next" at bounding box center [334, 269] width 598 height 14
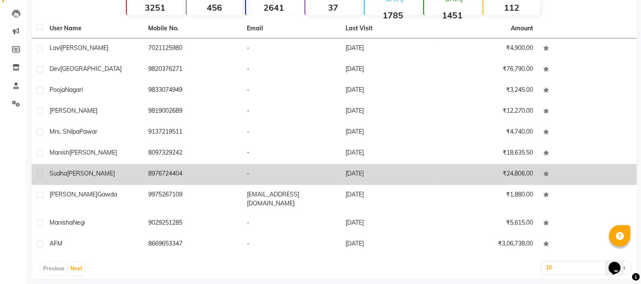
drag, startPoint x: 50, startPoint y: 257, endPoint x: 93, endPoint y: 178, distance: 90.3
click at [93, 178] on div "User Name Mobile No. Email Last Visit [PERSON_NAME] 7021125980 - [DATE] ₹4,900.…" at bounding box center [334, 149] width 605 height 260
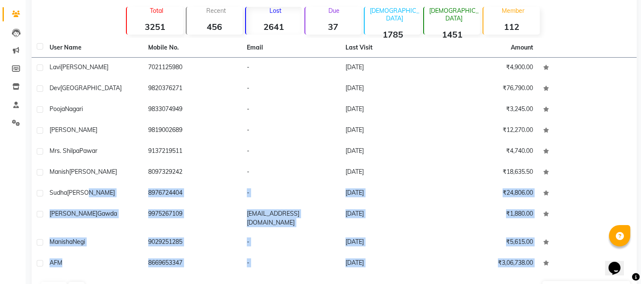
scroll to position [47, 0]
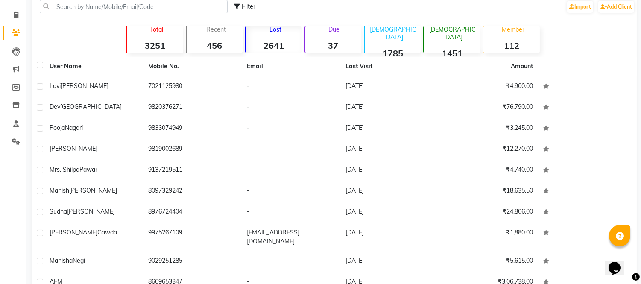
click at [392, 32] on p "[DEMOGRAPHIC_DATA]" at bounding box center [394, 33] width 53 height 15
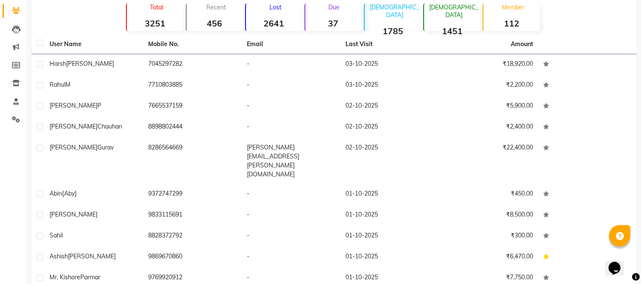
scroll to position [85, 0]
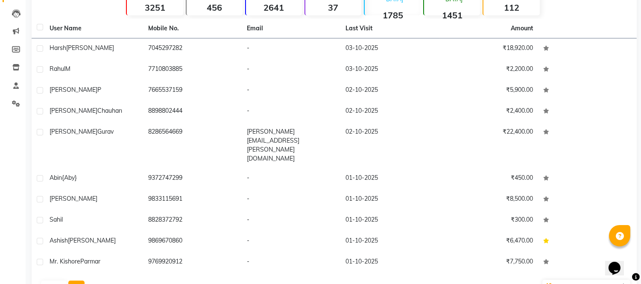
click at [73, 281] on button "Next" at bounding box center [76, 287] width 16 height 12
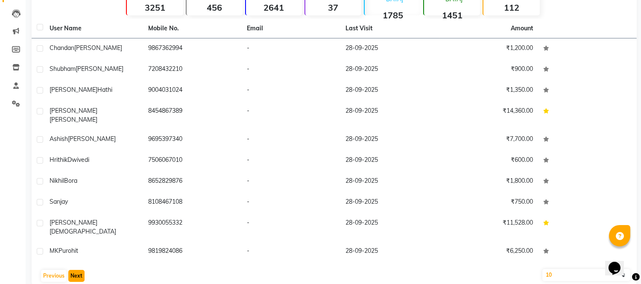
click at [75, 270] on button "Next" at bounding box center [76, 276] width 16 height 12
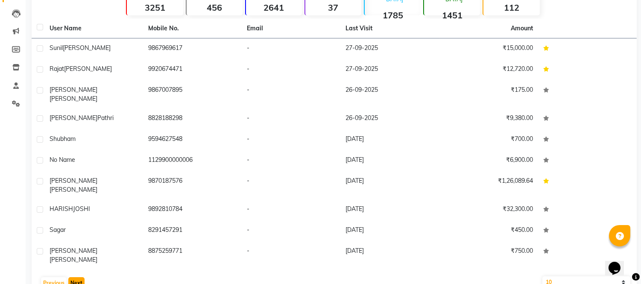
click at [75, 277] on button "Next" at bounding box center [76, 283] width 16 height 12
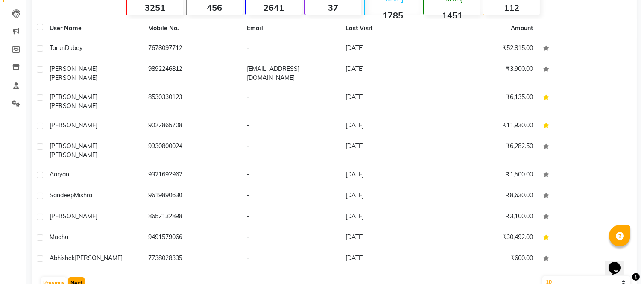
click at [75, 277] on button "Next" at bounding box center [76, 283] width 16 height 12
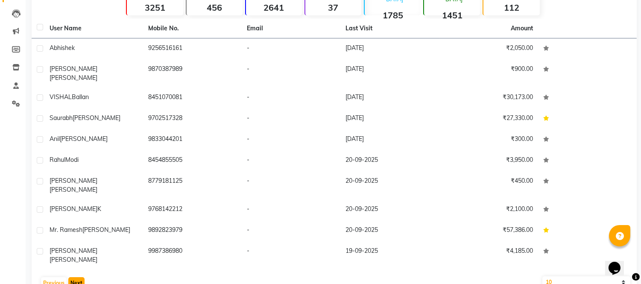
click at [75, 277] on button "Next" at bounding box center [76, 283] width 16 height 12
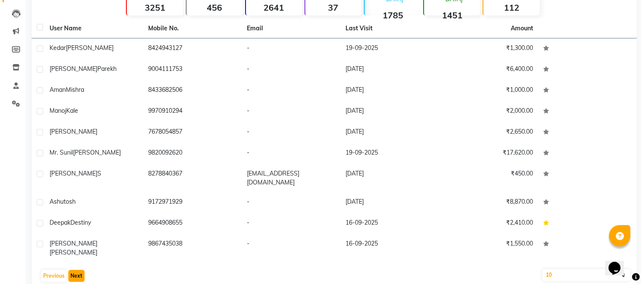
click at [75, 270] on button "Next" at bounding box center [76, 276] width 16 height 12
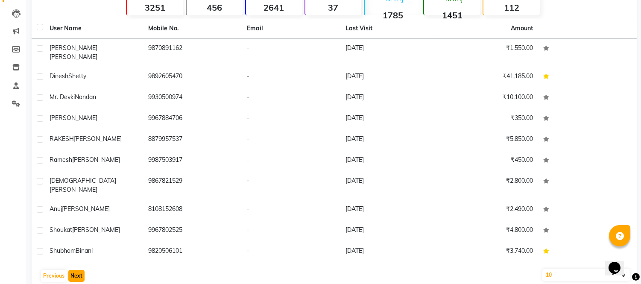
click at [75, 270] on button "Next" at bounding box center [76, 276] width 16 height 12
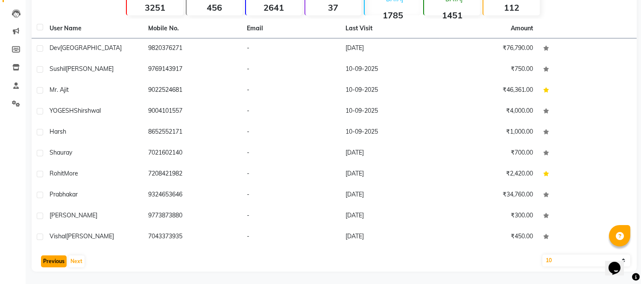
click at [56, 262] on button "Previous" at bounding box center [54, 261] width 26 height 12
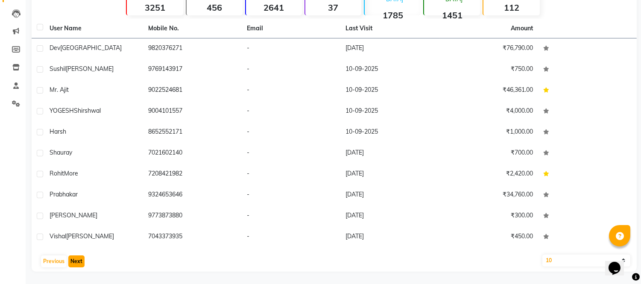
click at [82, 259] on button "Next" at bounding box center [76, 261] width 16 height 12
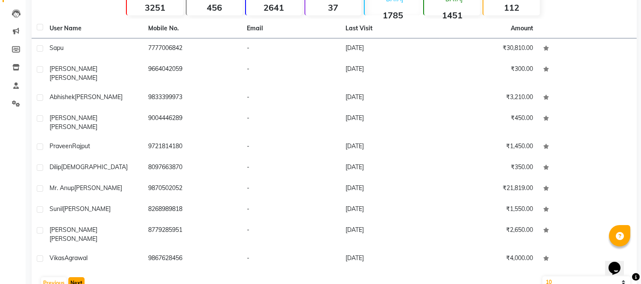
click at [82, 277] on button "Next" at bounding box center [76, 283] width 16 height 12
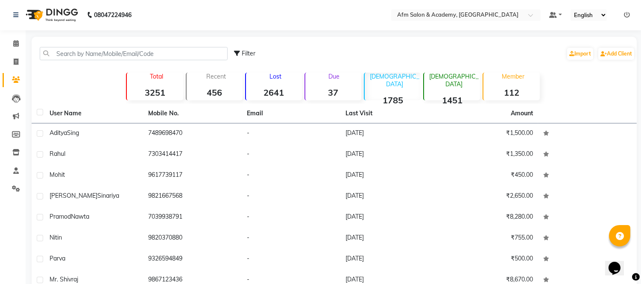
scroll to position [0, 0]
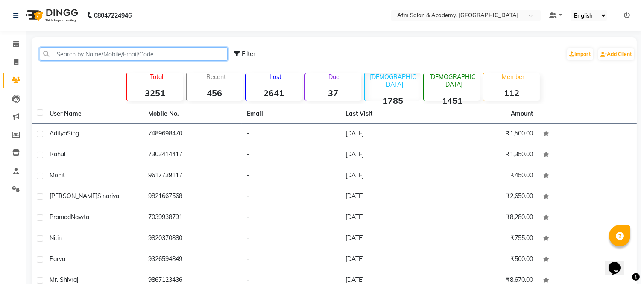
click at [79, 50] on input "text" at bounding box center [134, 53] width 188 height 13
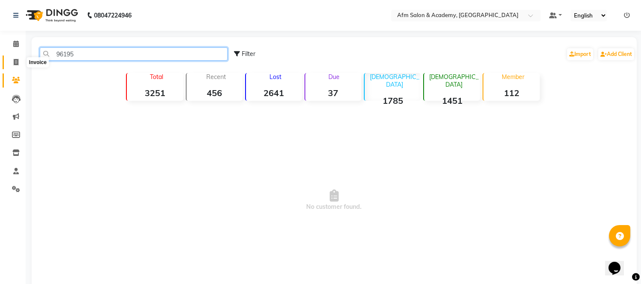
type input "96195"
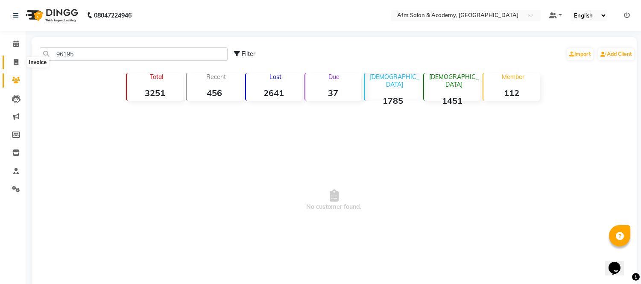
click at [16, 65] on icon at bounding box center [16, 62] width 5 height 6
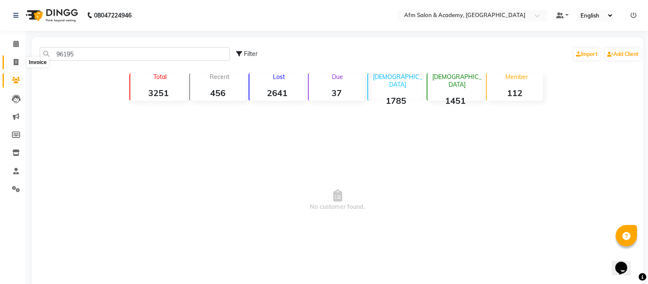
select select "service"
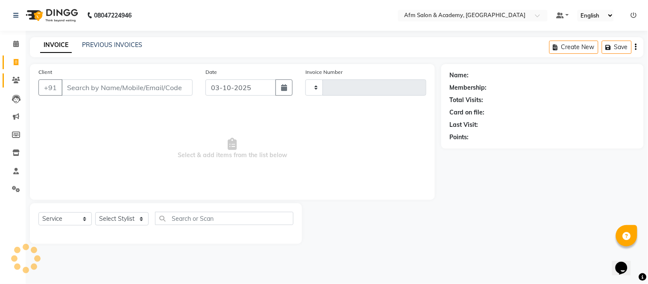
type input "1591"
select select "3437"
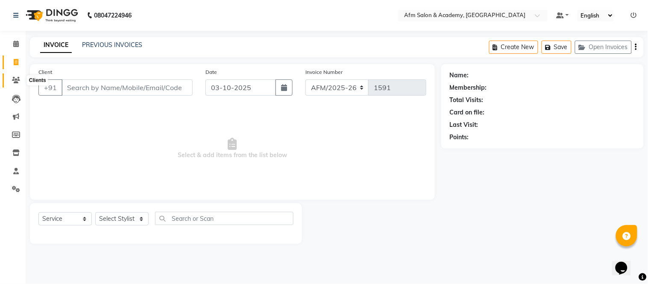
click at [9, 85] on span at bounding box center [16, 81] width 15 height 10
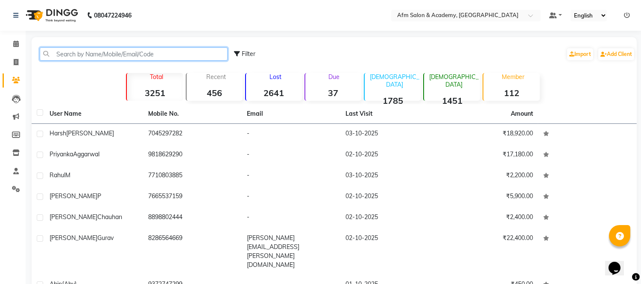
click at [105, 56] on input "text" at bounding box center [134, 53] width 188 height 13
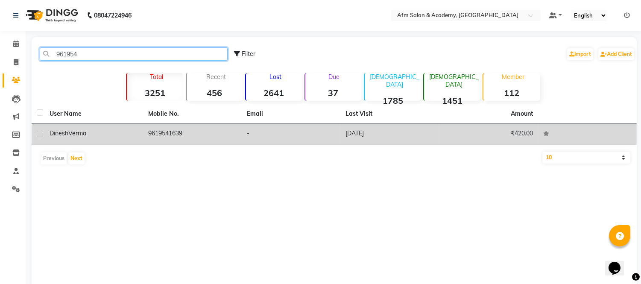
type input "961954"
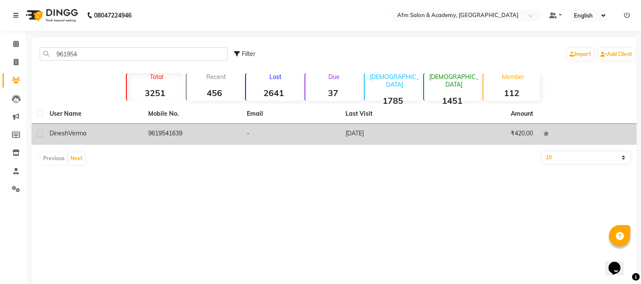
click at [83, 130] on span "Verma" at bounding box center [77, 133] width 18 height 8
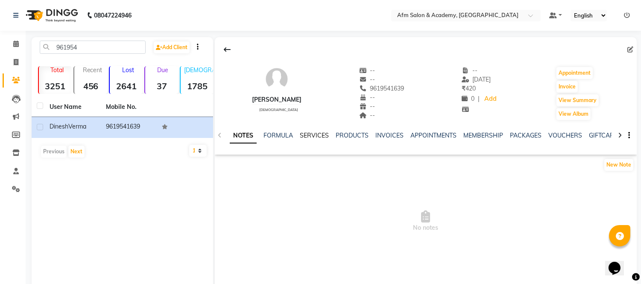
click at [321, 137] on link "SERVICES" at bounding box center [314, 136] width 29 height 8
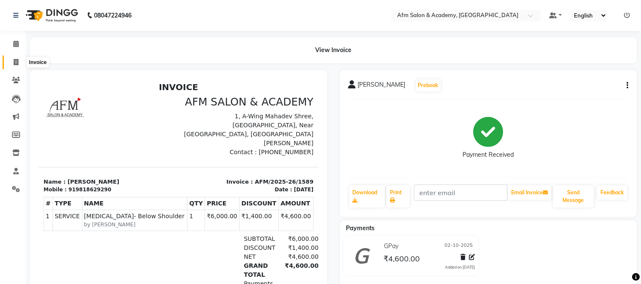
click at [15, 65] on icon at bounding box center [16, 62] width 5 height 6
select select "service"
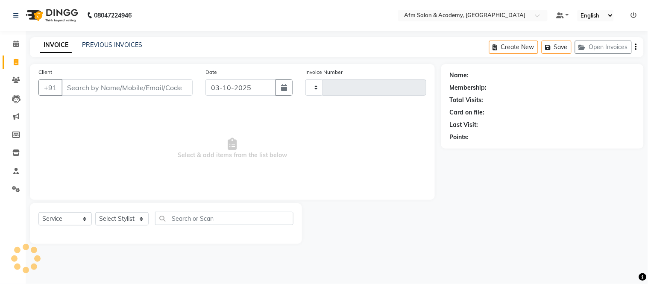
click at [81, 86] on input "Client" at bounding box center [126, 87] width 131 height 16
type input "hars"
type input "1590"
select select "3437"
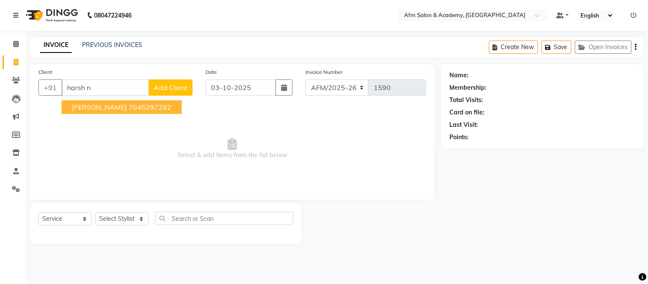
click at [89, 105] on span "Harsh Nandgaonkar" at bounding box center [99, 107] width 55 height 9
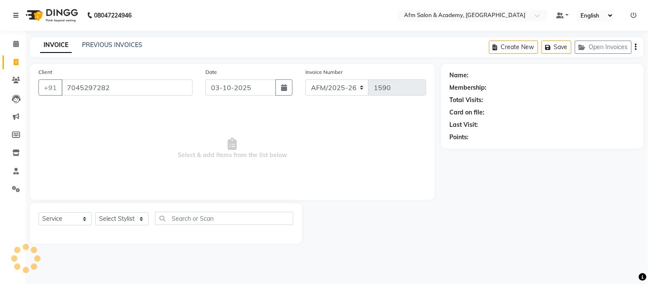
type input "7045297282"
select select "1: Object"
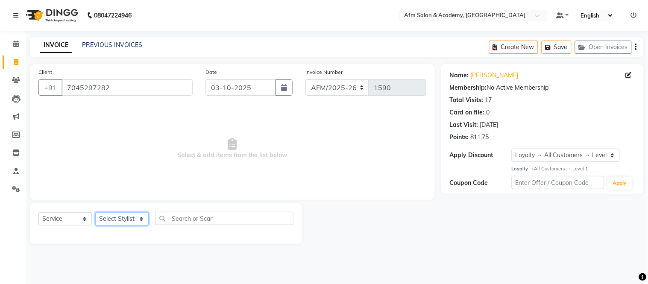
click at [139, 219] on select "Select Stylist AFM Akhil Akhil Khan Farman Khan Front Desk Harleen Latesh Mobin…" at bounding box center [121, 218] width 53 height 13
select select "77676"
click at [95, 213] on select "Select Stylist AFM Akhil Akhil Khan Farman Khan Front Desk Harleen Latesh Mobin…" at bounding box center [121, 218] width 53 height 13
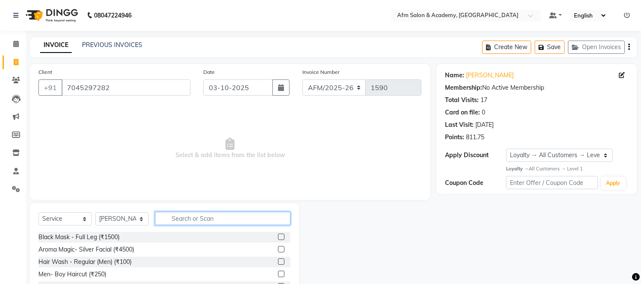
click at [203, 219] on input "text" at bounding box center [222, 218] width 135 height 13
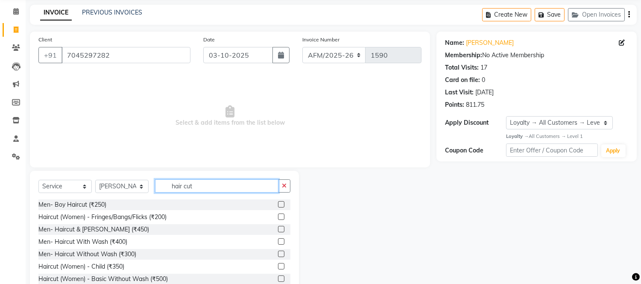
scroll to position [58, 0]
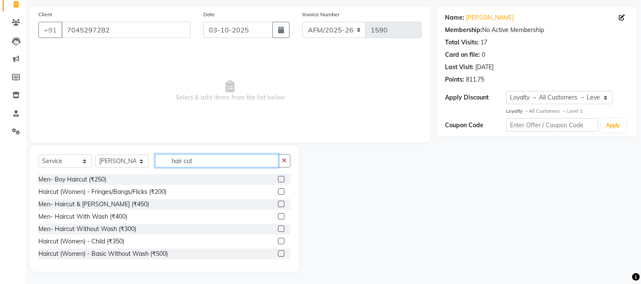
type input "hair cut"
click at [278, 228] on label at bounding box center [281, 228] width 6 height 6
click at [278, 228] on input "checkbox" at bounding box center [281, 229] width 6 height 6
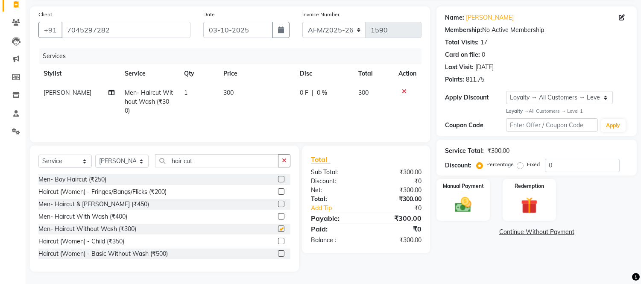
checkbox input "false"
click at [470, 207] on img at bounding box center [463, 205] width 28 height 20
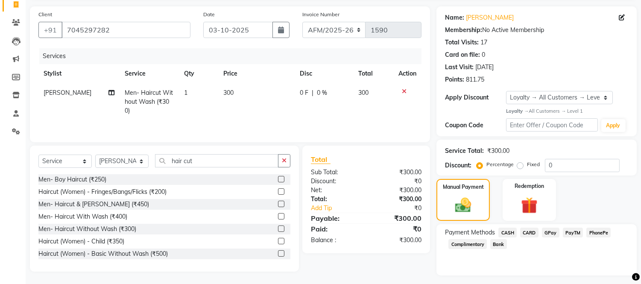
click at [508, 231] on span "CASH" at bounding box center [507, 233] width 18 height 10
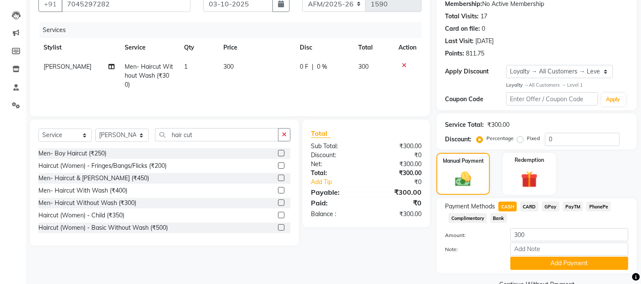
scroll to position [103, 0]
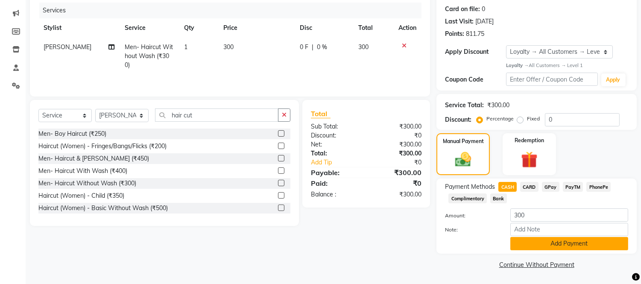
click at [582, 242] on button "Add Payment" at bounding box center [569, 243] width 118 height 13
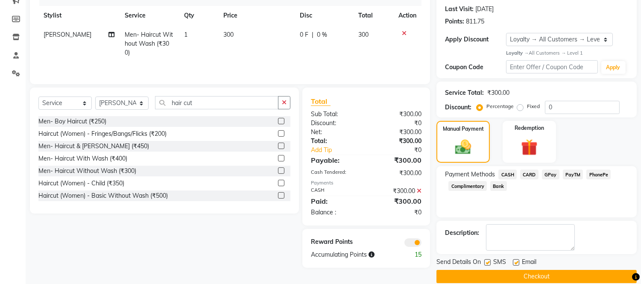
scroll to position [127, 0]
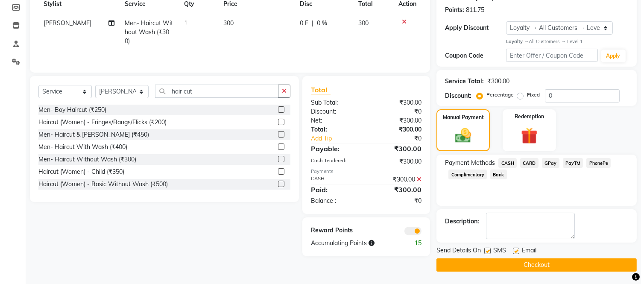
click at [555, 261] on button "Checkout" at bounding box center [536, 264] width 200 height 13
